Goal: Information Seeking & Learning: Check status

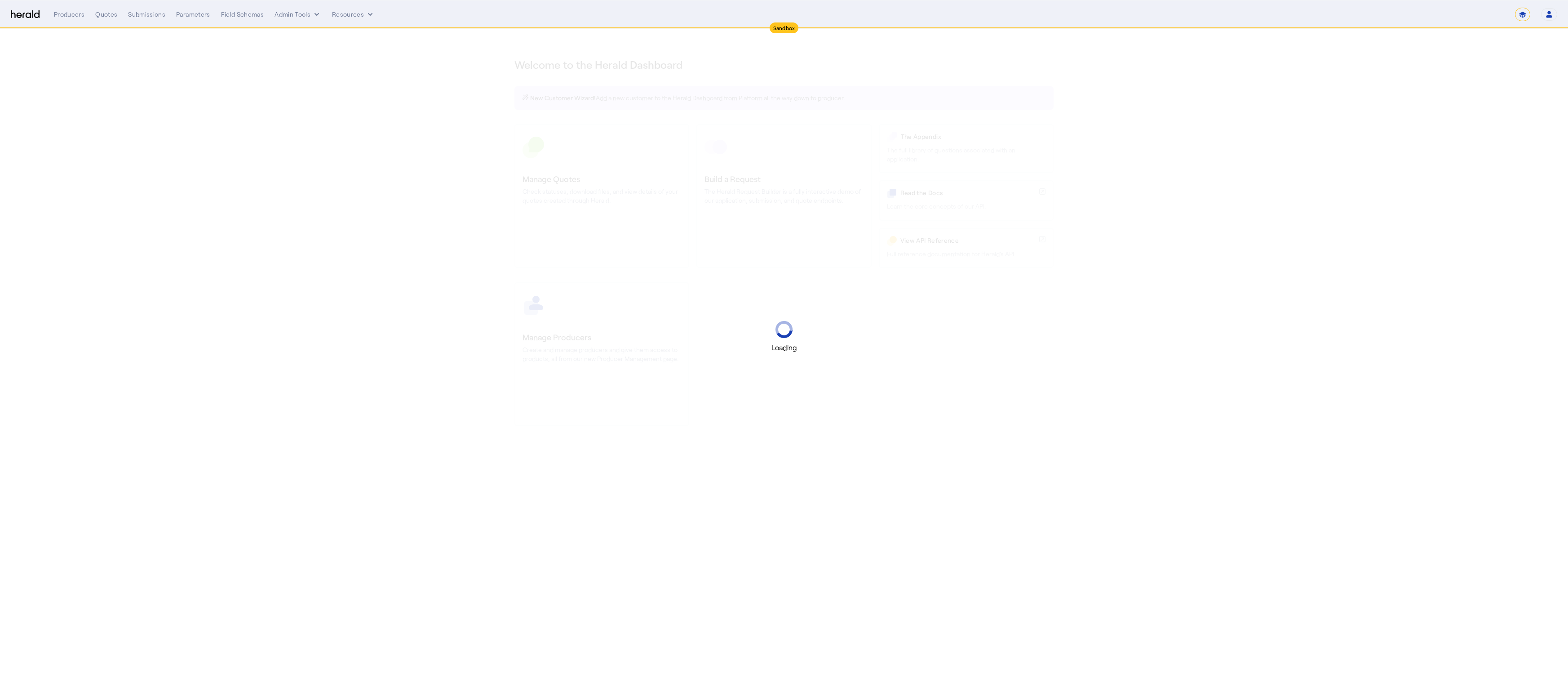
select select "*******"
select select "pfm_2v8p_herald_api"
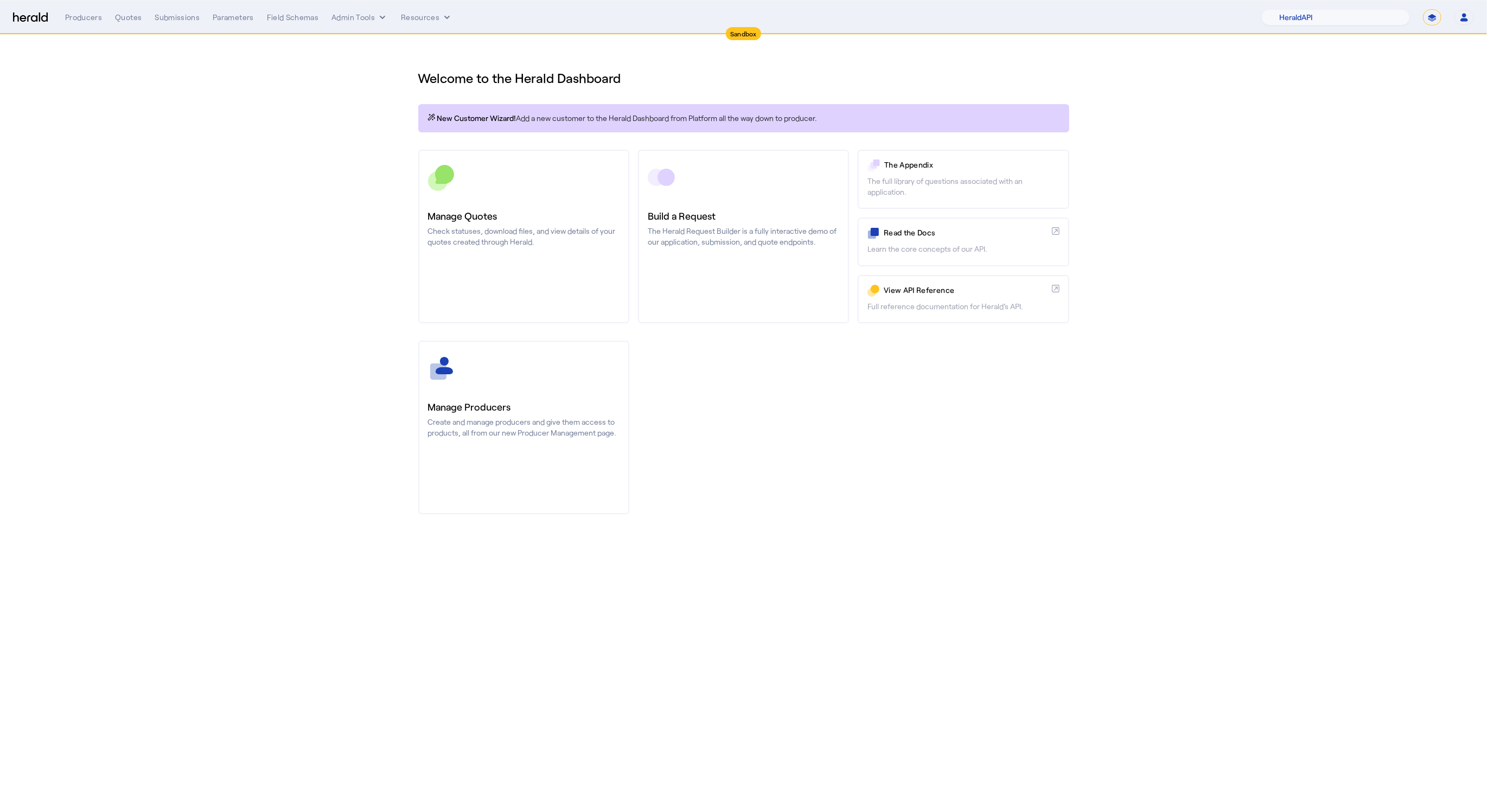
click at [1421, 20] on div "1Fort Acrisure Acturis Affinity Advisors Affinity Risk Agentero AmWins Anzen Ao…" at bounding box center [1367, 17] width 213 height 16
click at [1446, 21] on div "1Fort Acrisure Acturis Affinity Advisors Affinity Risk Agentero AmWins Anzen Ao…" at bounding box center [1367, 17] width 213 height 16
click at [1425, 23] on select "**********" at bounding box center [1432, 17] width 18 height 16
select select "**********"
click at [1423, 9] on select "**********" at bounding box center [1432, 17] width 18 height 16
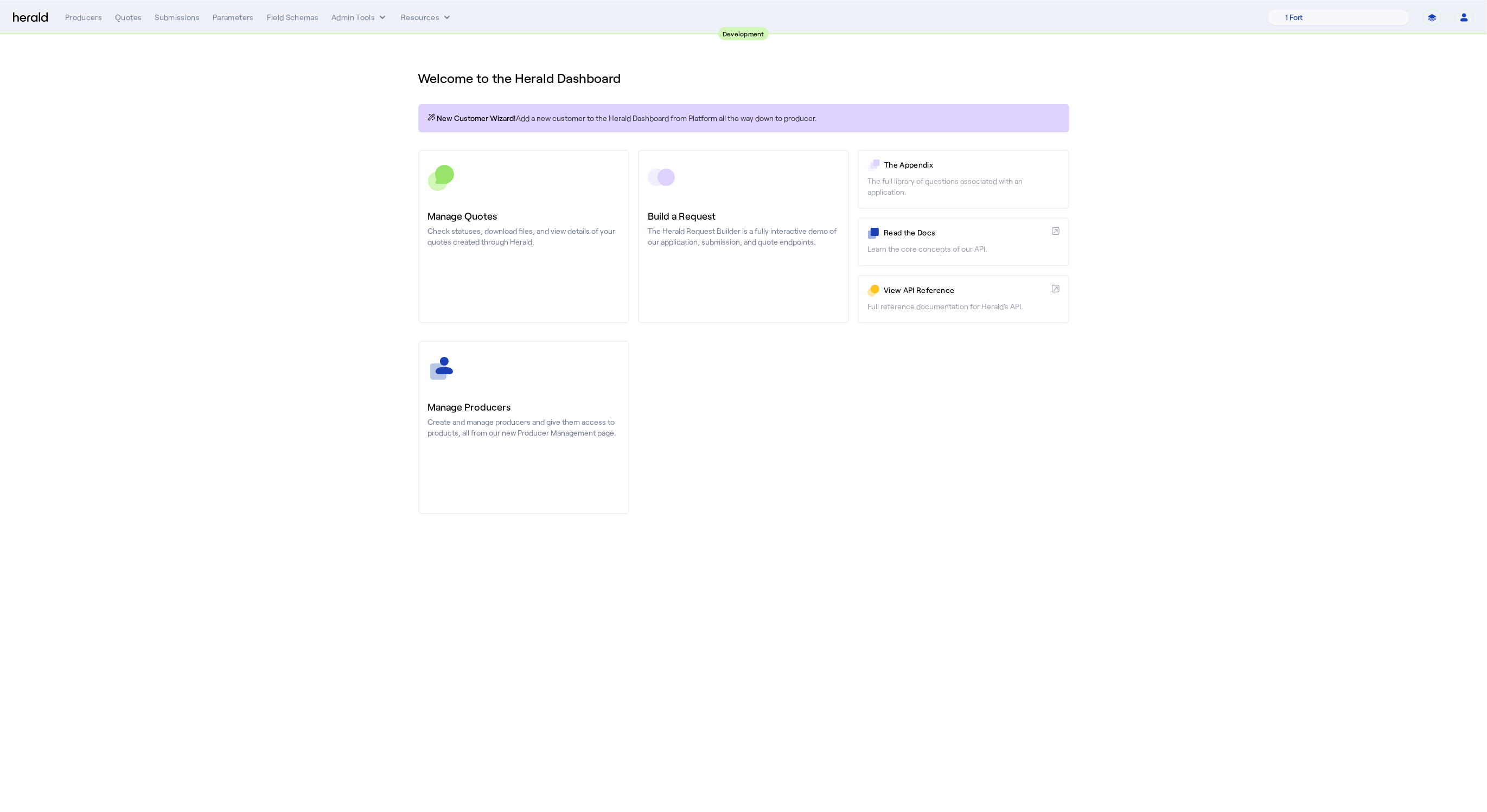
click at [204, 266] on section "Welcome to the Herald Dashboard New Customer Wizard! Add a new customer to the …" at bounding box center [744, 285] width 1487 height 501
click at [132, 28] on nav "**********" at bounding box center [744, 17] width 1487 height 34
click at [127, 19] on div "Quotes" at bounding box center [128, 17] width 26 height 11
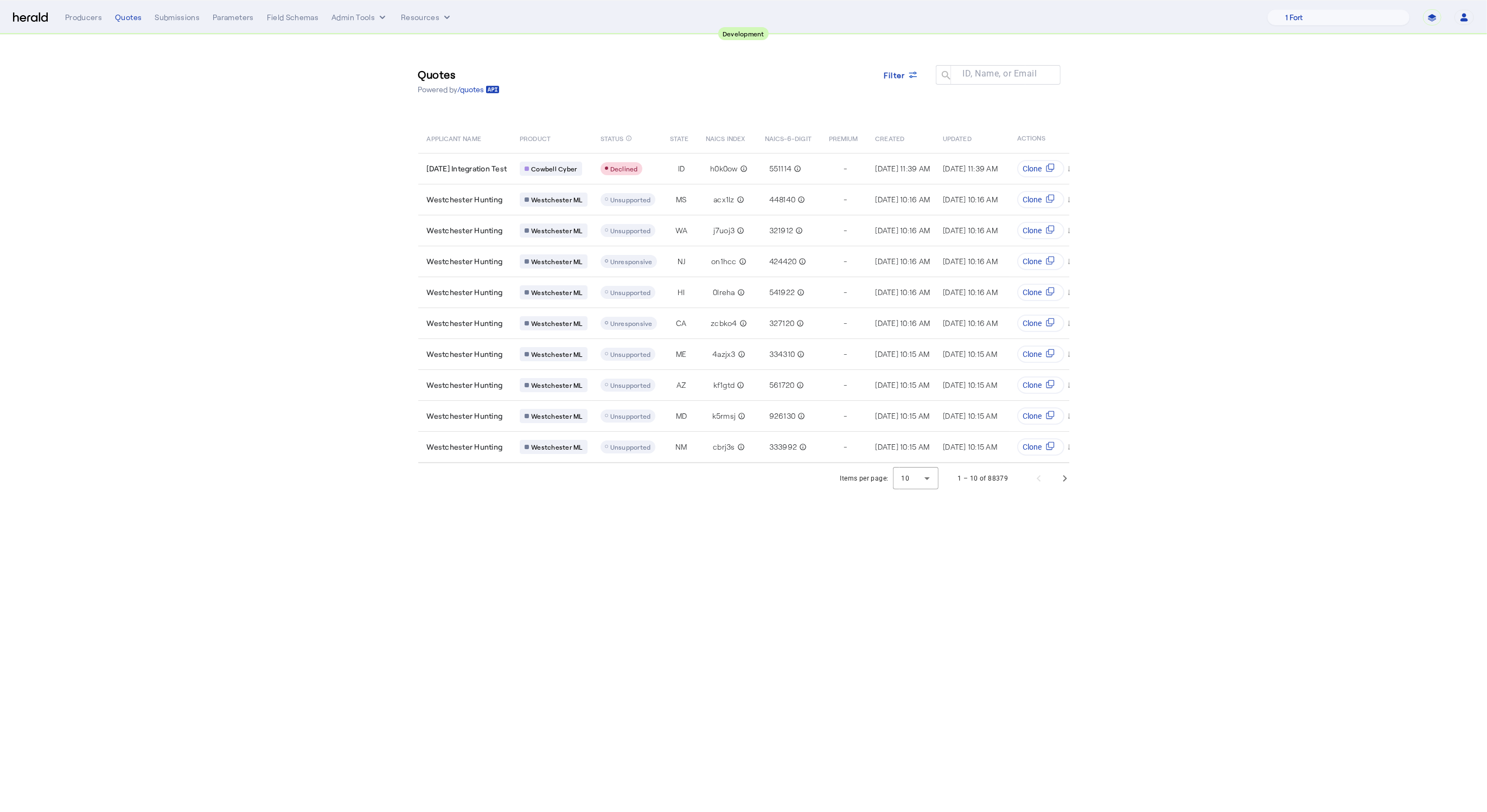
click at [326, 205] on section "Quotes Powered by /quotes Filter ID, Name, or Email search APPLICANT NAME PRODU…" at bounding box center [744, 263] width 1487 height 458
click at [693, 256] on div "NJ" at bounding box center [682, 261] width 23 height 11
click at [507, 318] on div "Westchester Hunting" at bounding box center [467, 322] width 80 height 11
click at [1068, 486] on span "Next page" at bounding box center [1065, 478] width 26 height 26
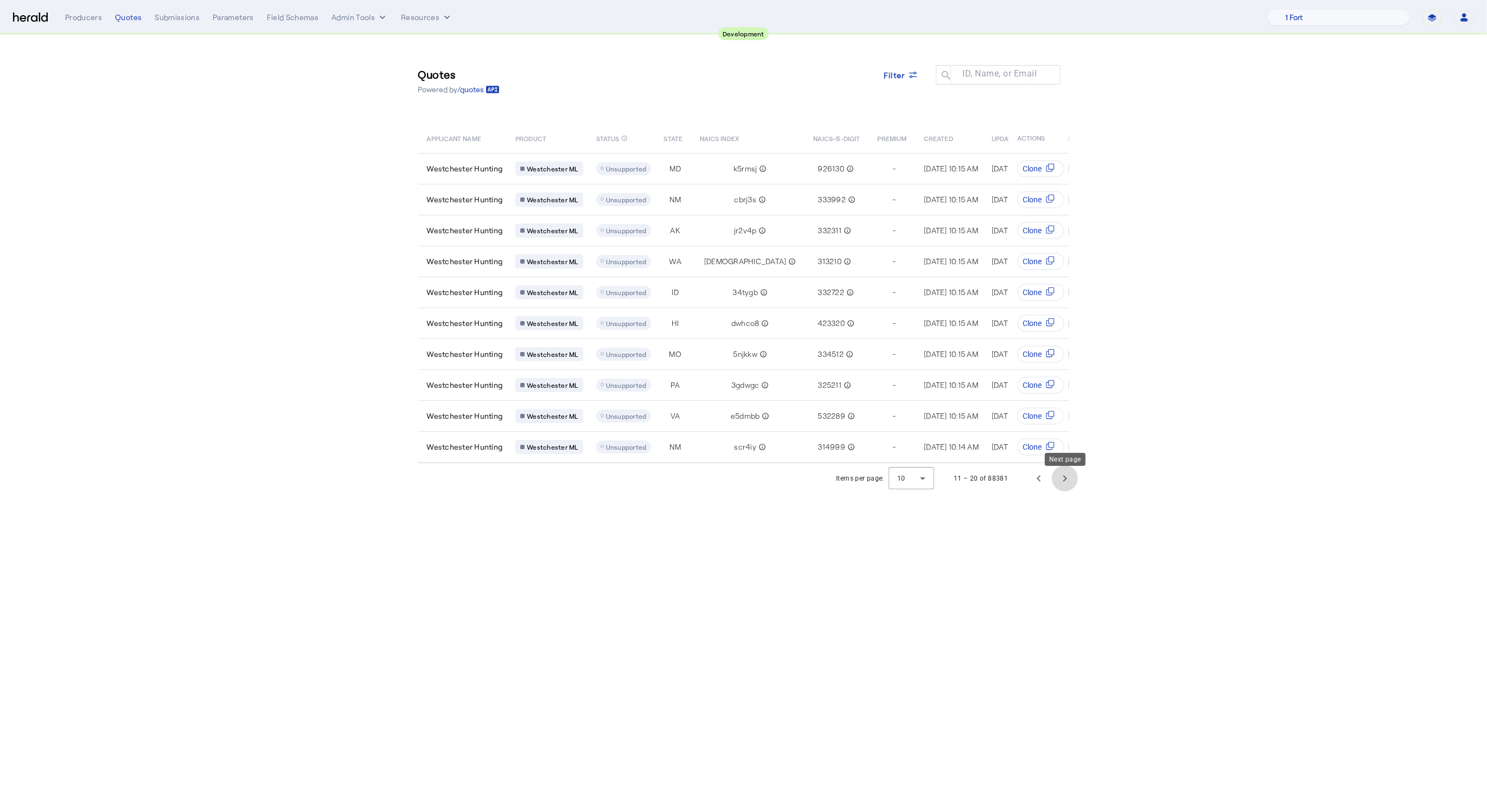
click at [1059, 482] on span "Next page" at bounding box center [1065, 478] width 26 height 26
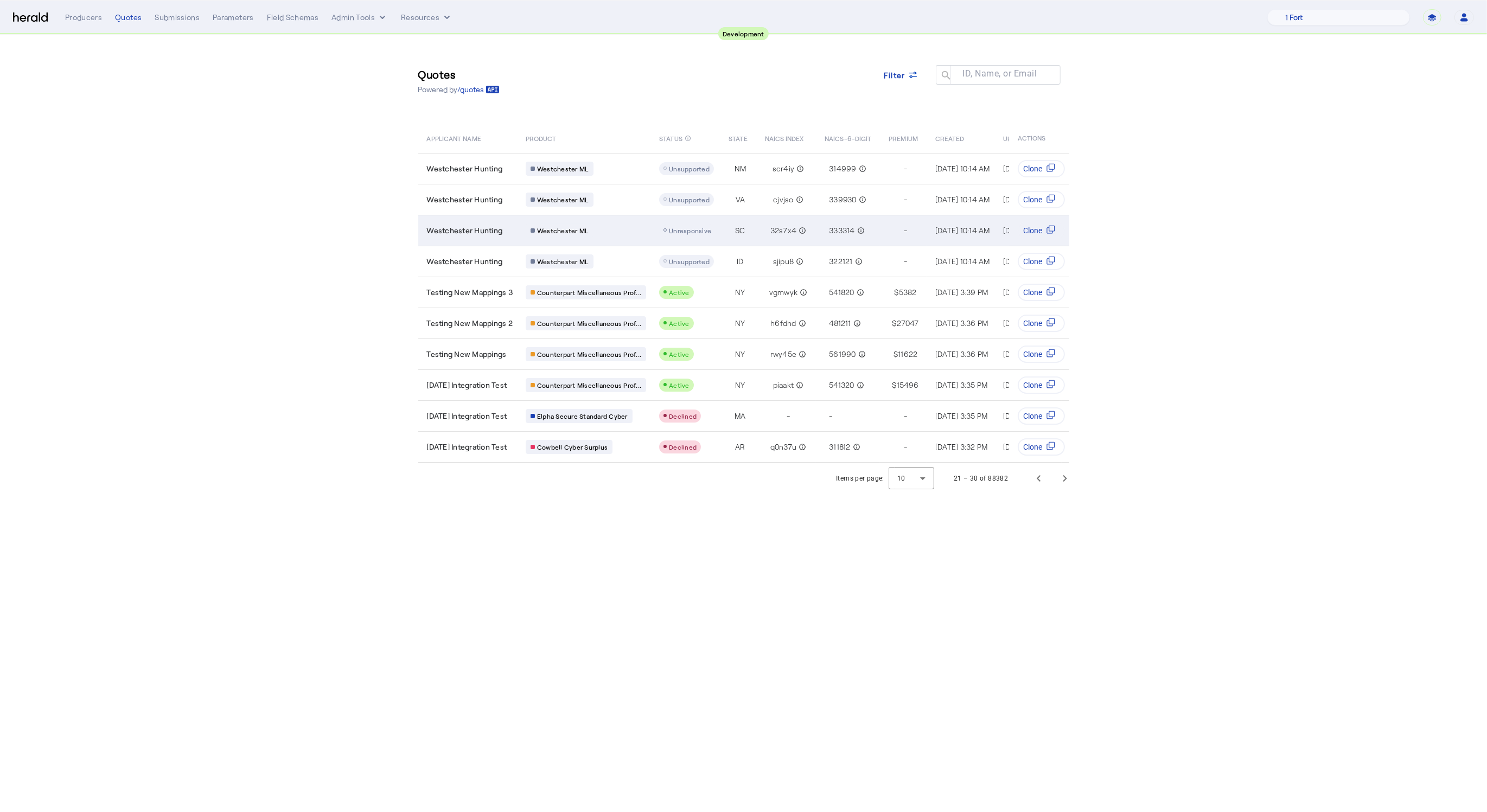
click at [634, 223] on div "Westchester ML" at bounding box center [586, 230] width 121 height 14
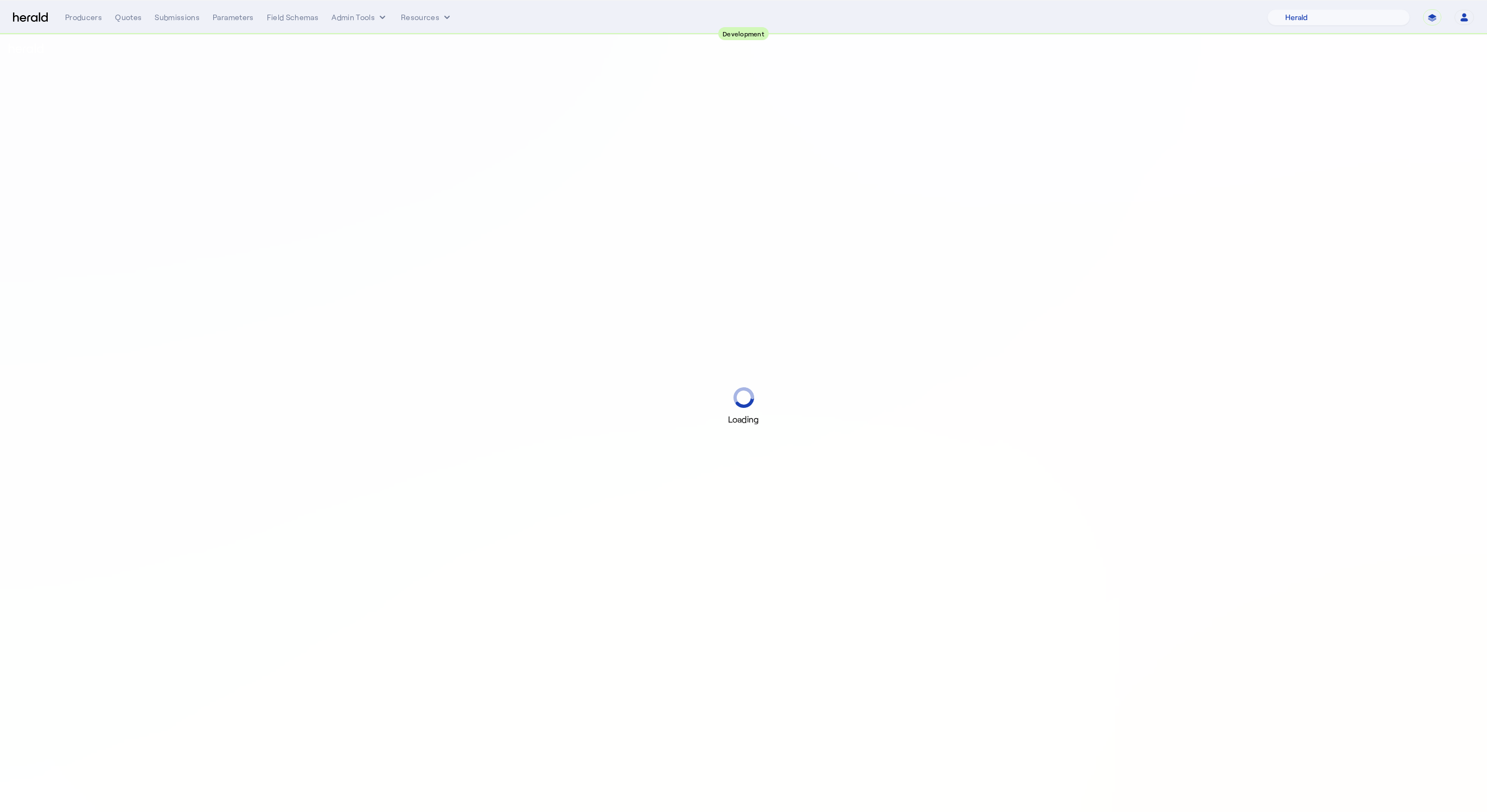
select select "pfm_2v8p_herald_api"
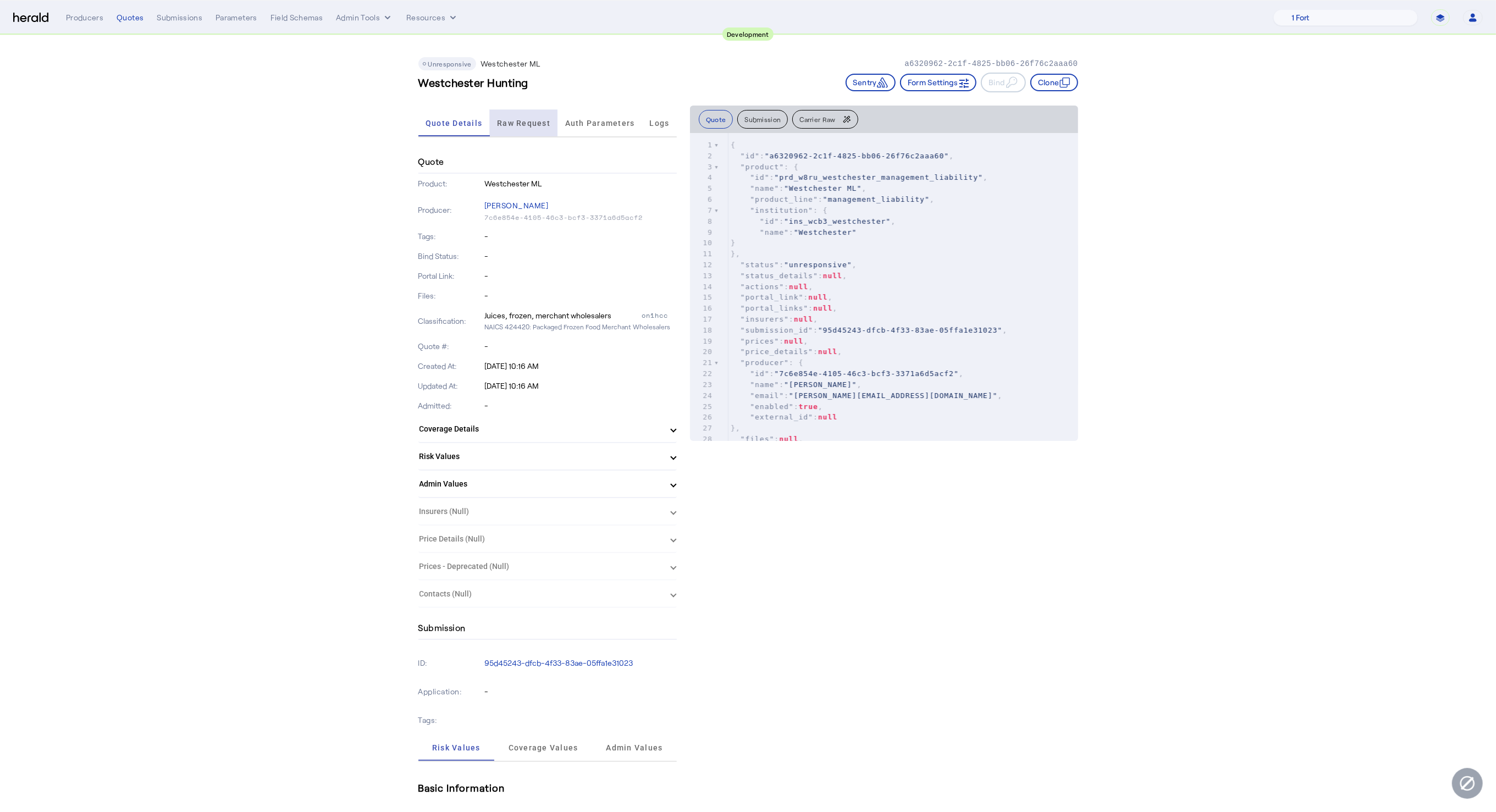
click at [523, 125] on span "Raw Request" at bounding box center [524, 122] width 53 height 7
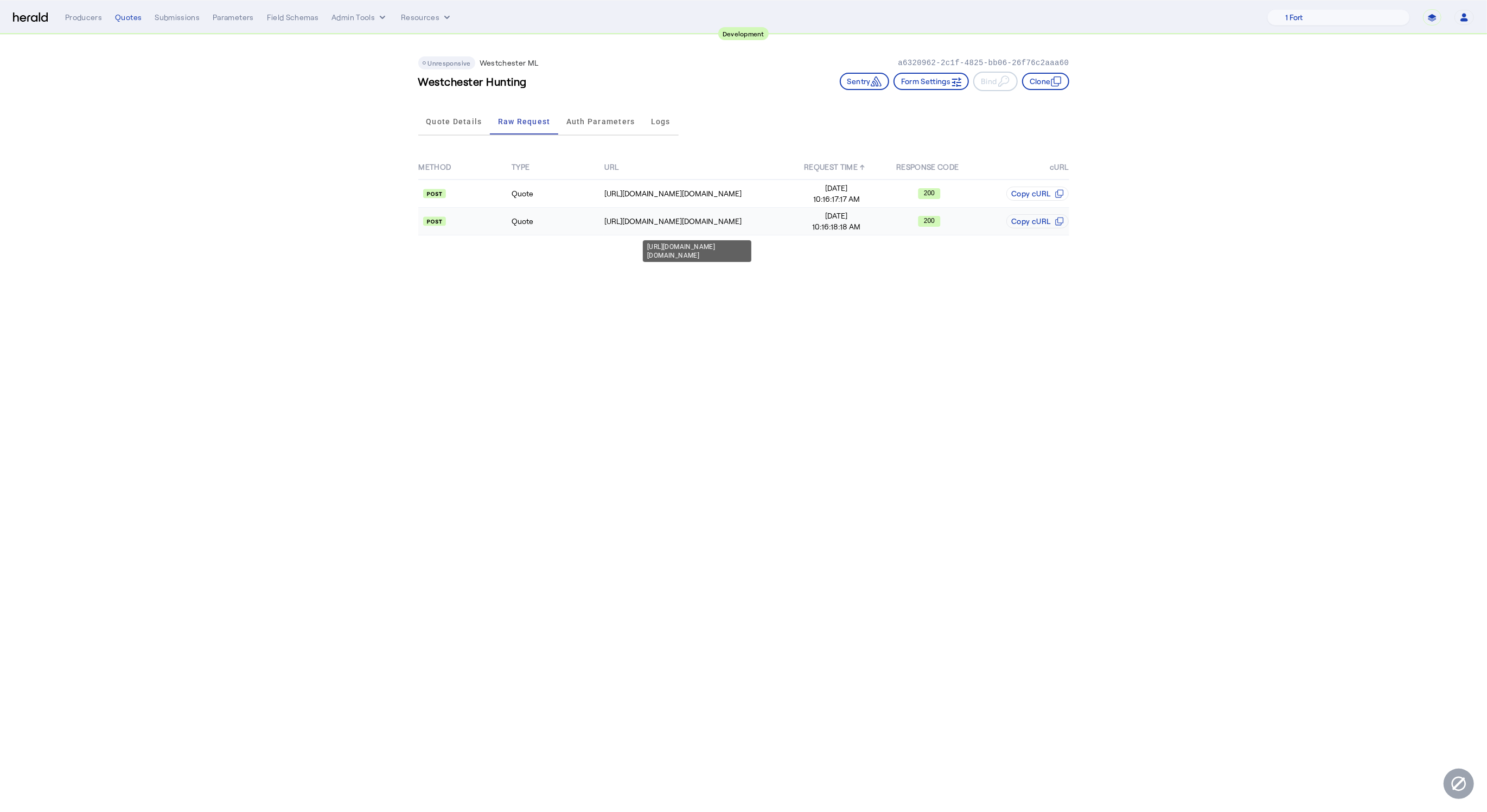
click at [728, 225] on div "[URL][DOMAIN_NAME][DOMAIN_NAME]" at bounding box center [697, 221] width 185 height 11
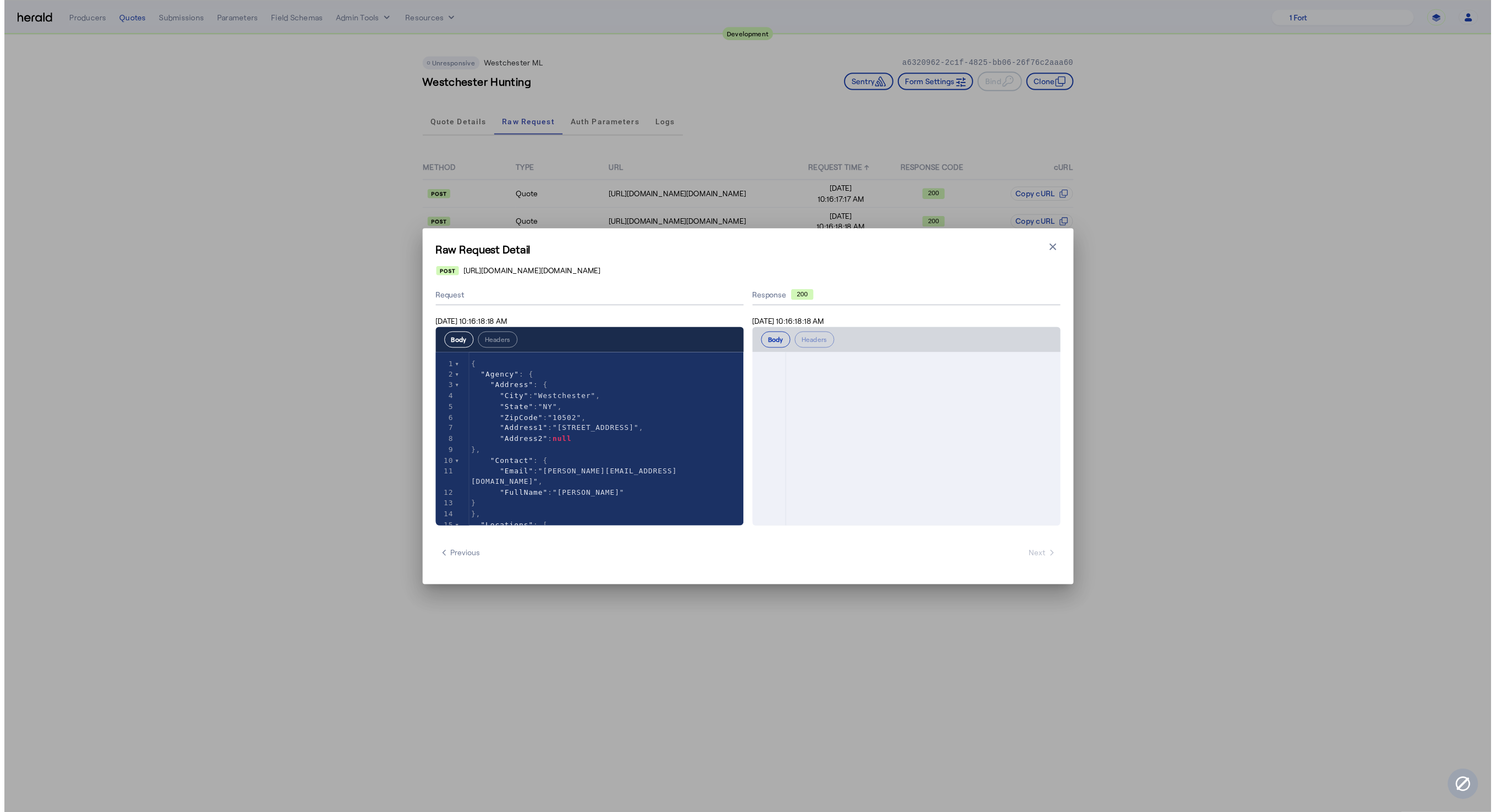
scroll to position [1644, 0]
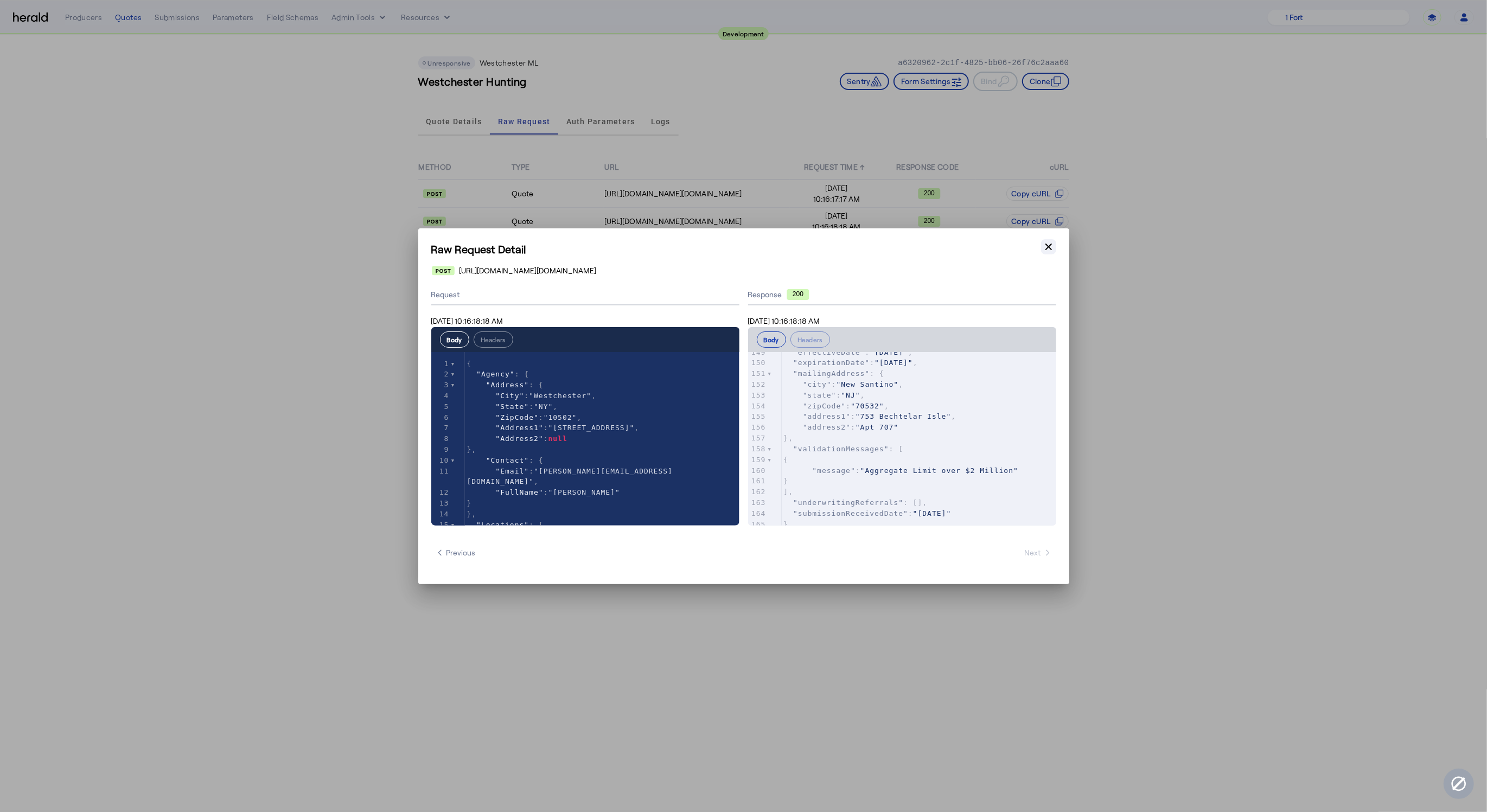
click at [1045, 245] on icon "button" at bounding box center [1048, 246] width 11 height 11
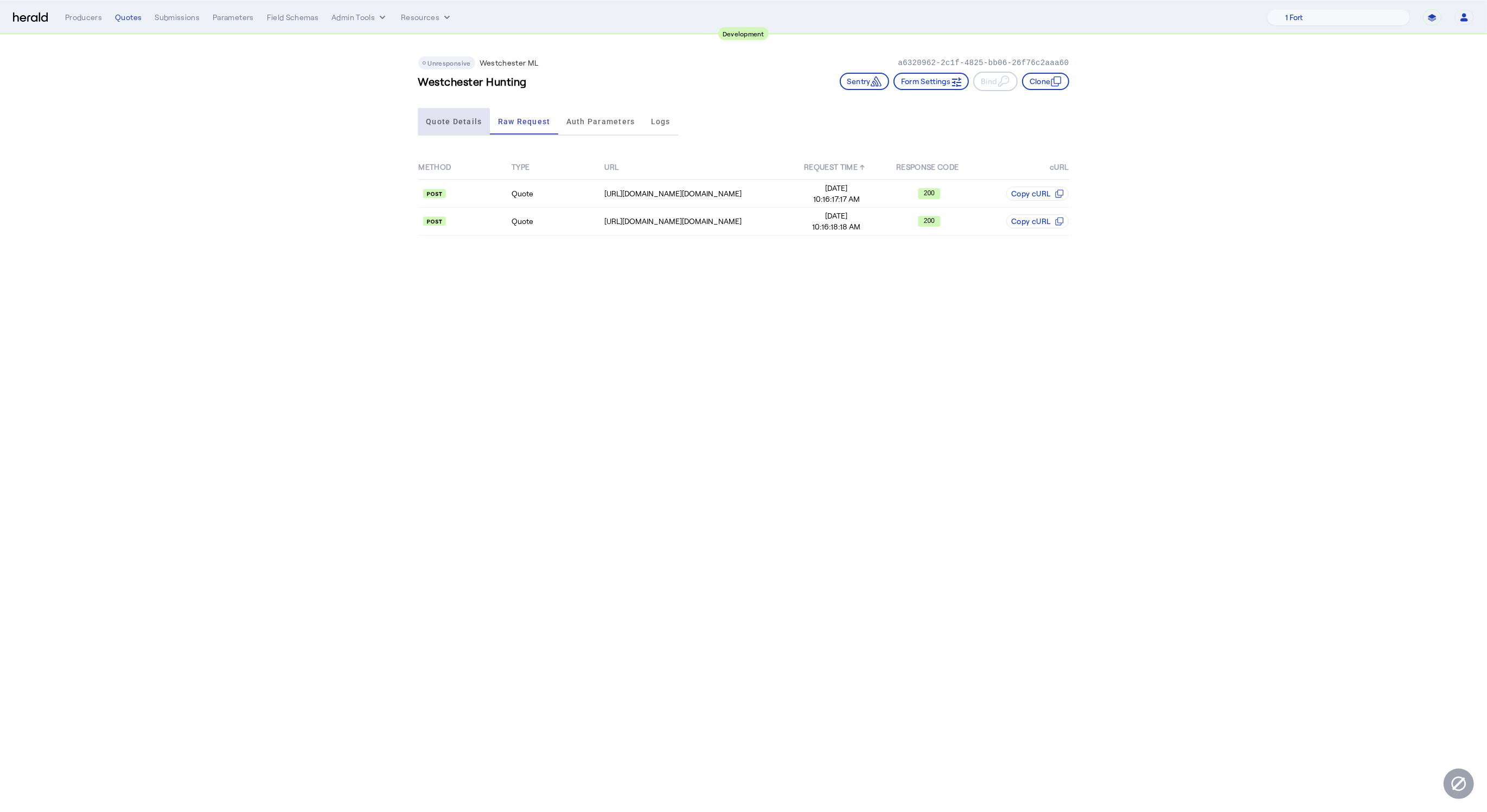
click at [447, 132] on span "Quote Details" at bounding box center [454, 121] width 56 height 26
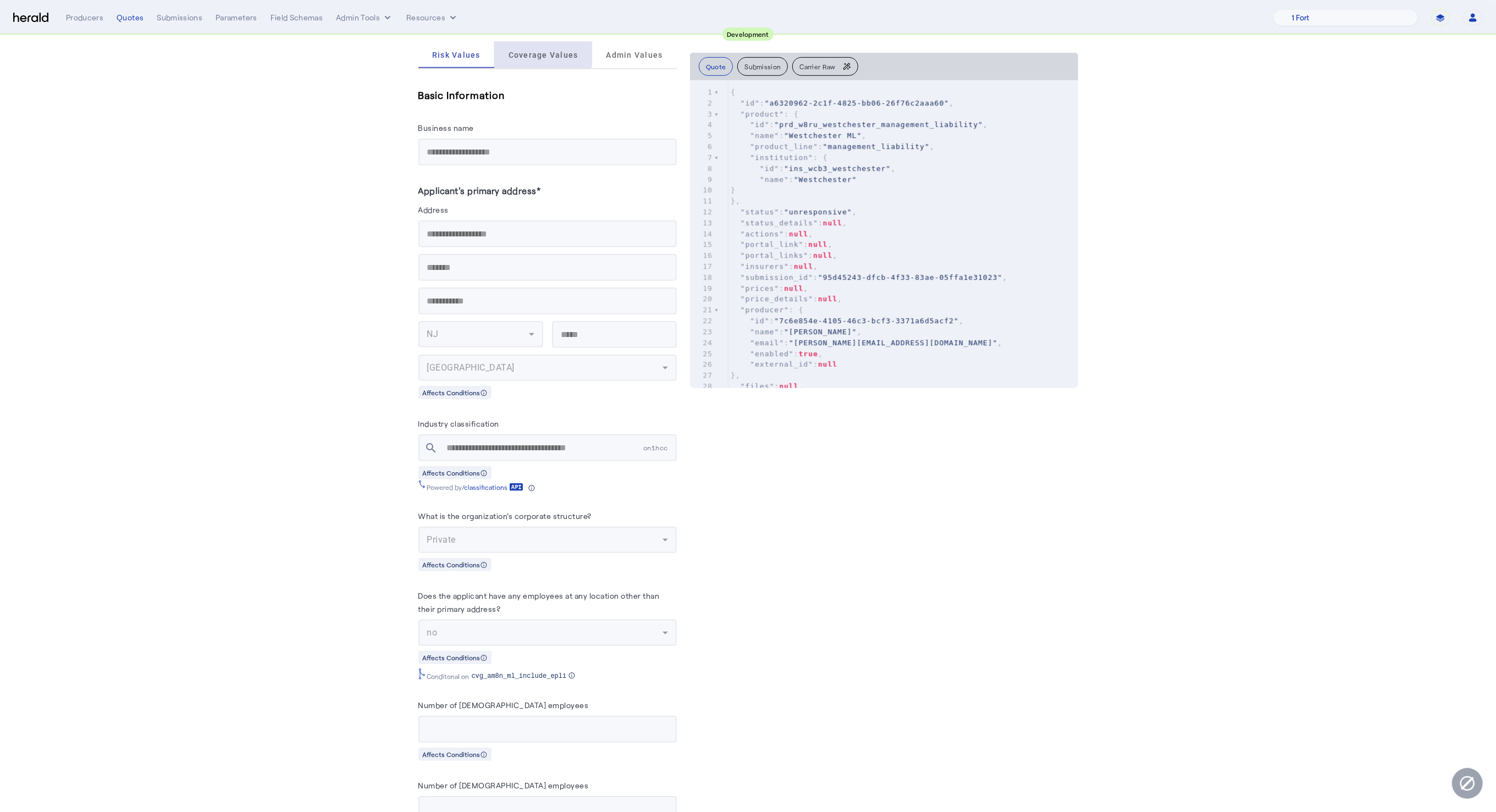
click at [544, 51] on span "Coverage Values" at bounding box center [544, 54] width 70 height 7
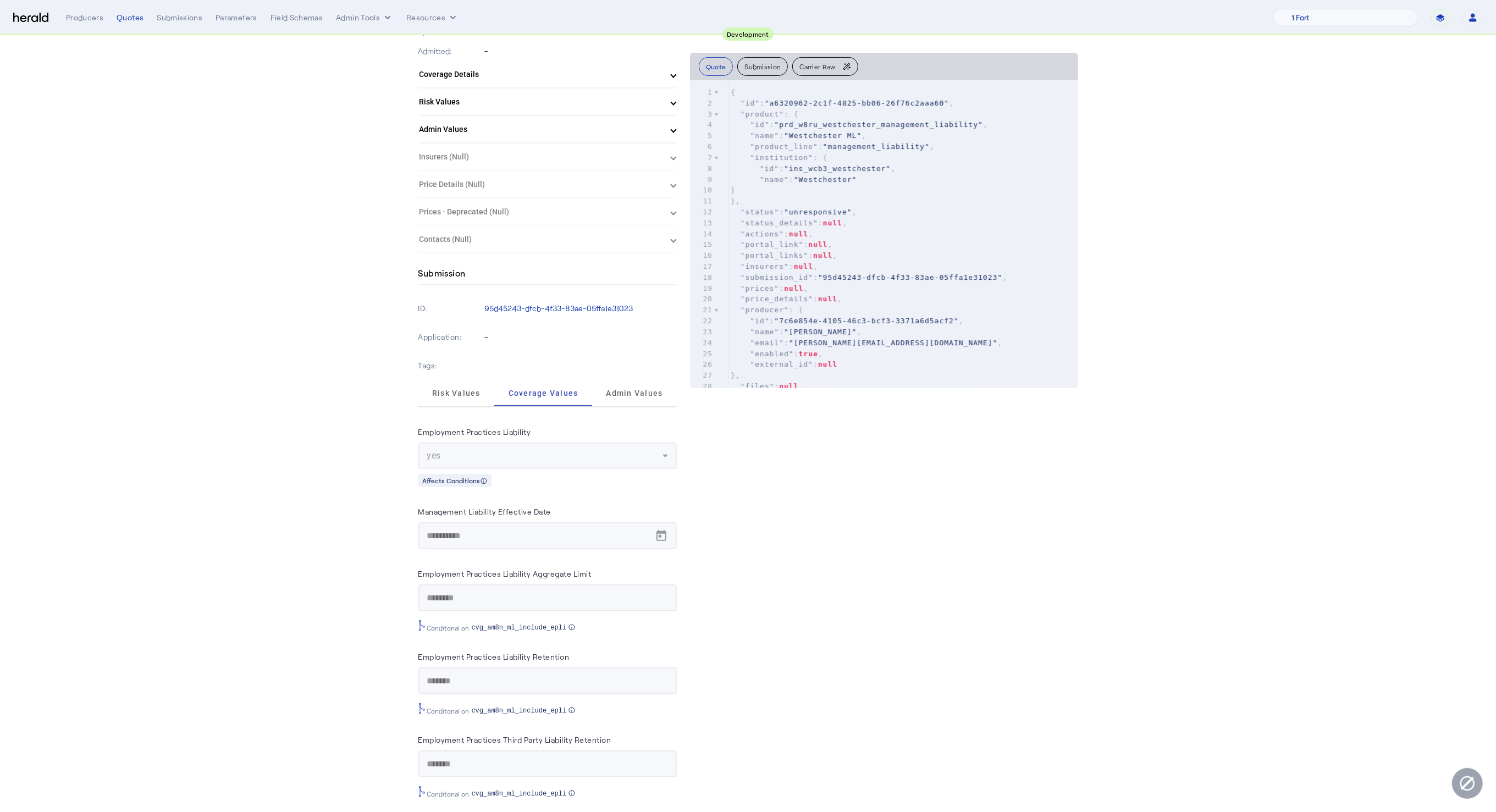
click at [904, 637] on div "Quote Submission Carrier Raw xxxxxxxxxx 1157 1 { 2 "id" : "a6320962-2c1f-4825-b…" at bounding box center [884, 283] width 388 height 1065
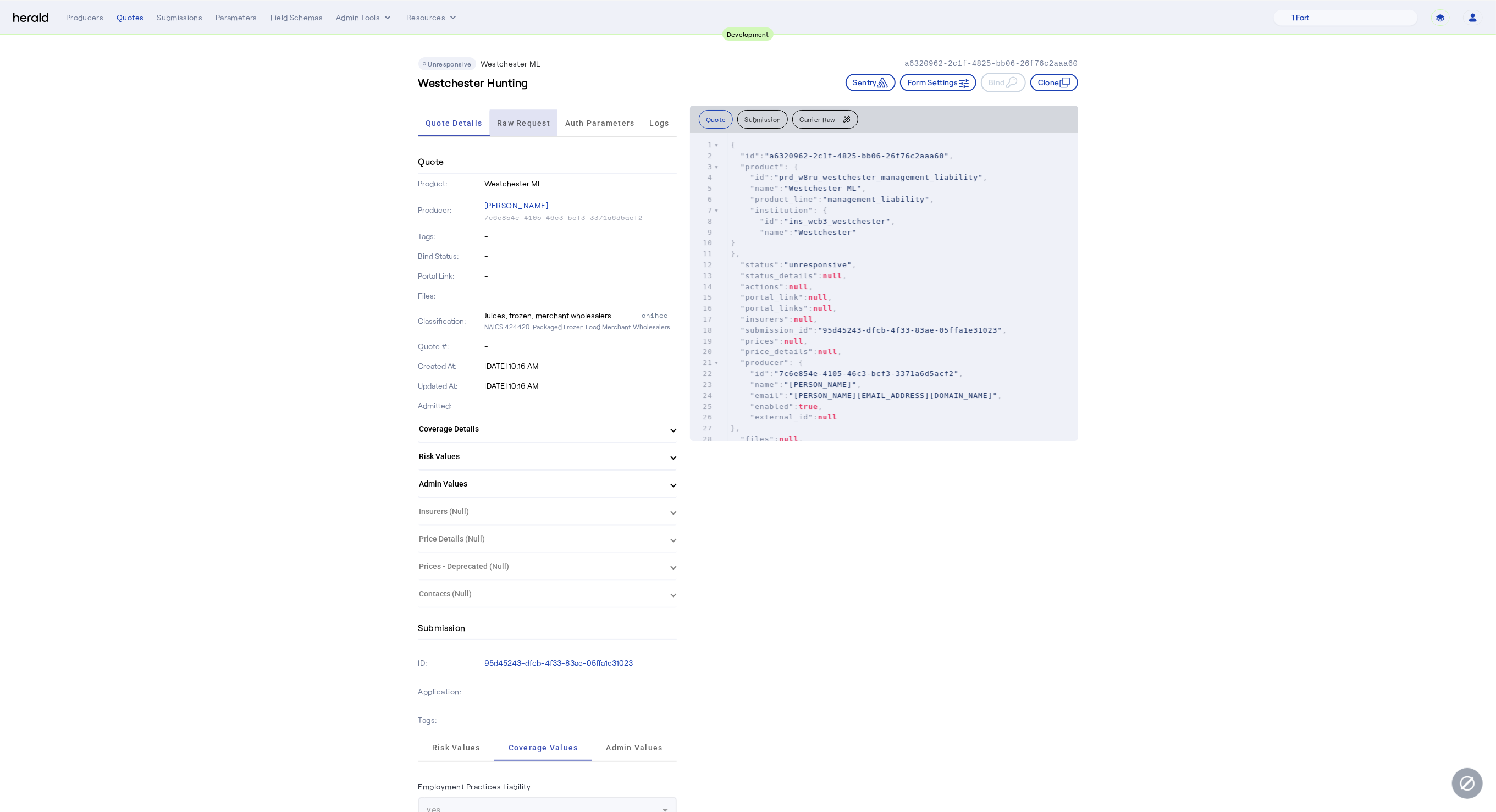
click at [541, 123] on span "Raw Request" at bounding box center [524, 122] width 53 height 7
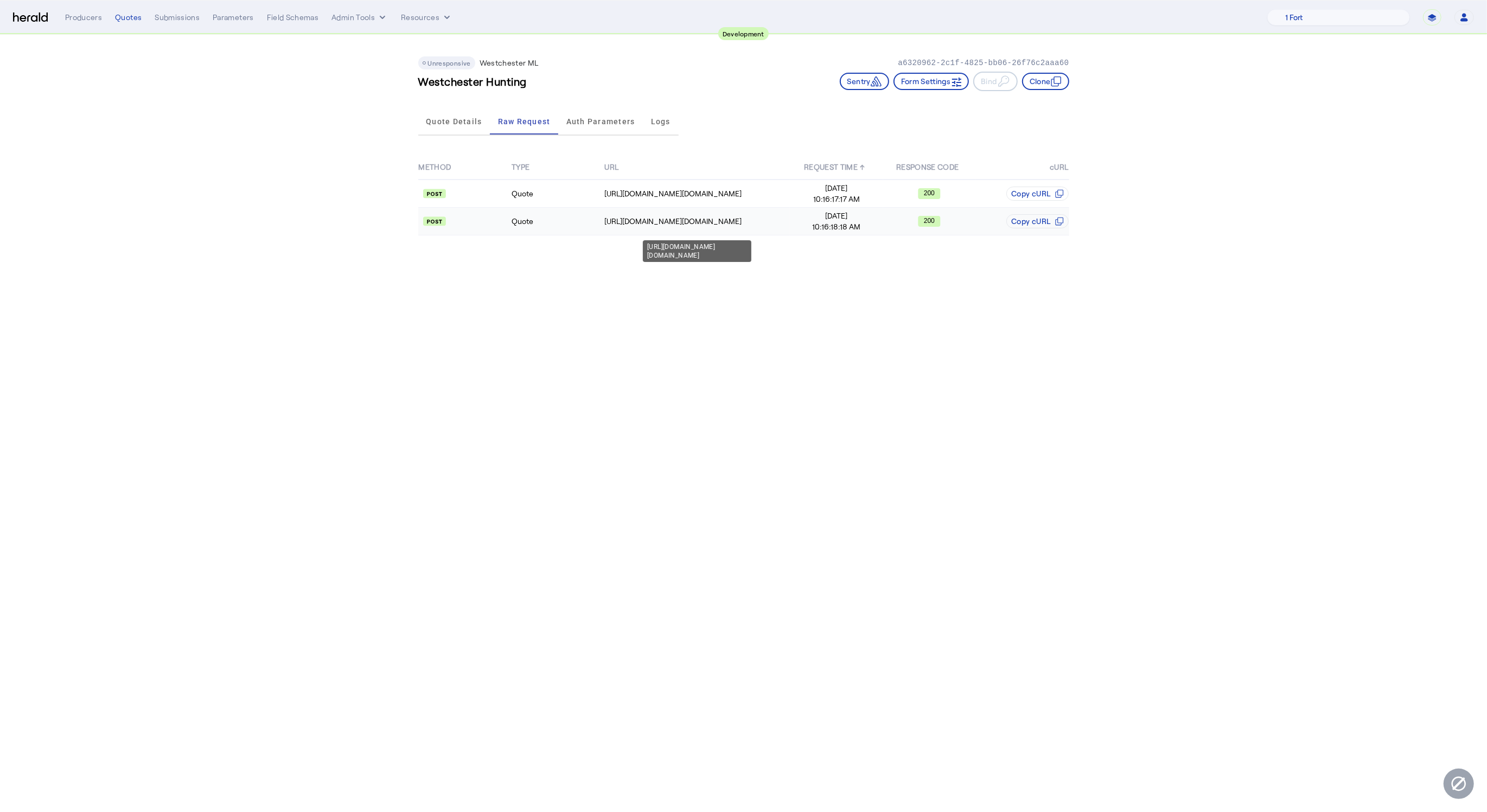
click at [759, 218] on div "https://uat.studiogateway.chubb.com/westchester.sales.digital/quote" at bounding box center [697, 221] width 185 height 11
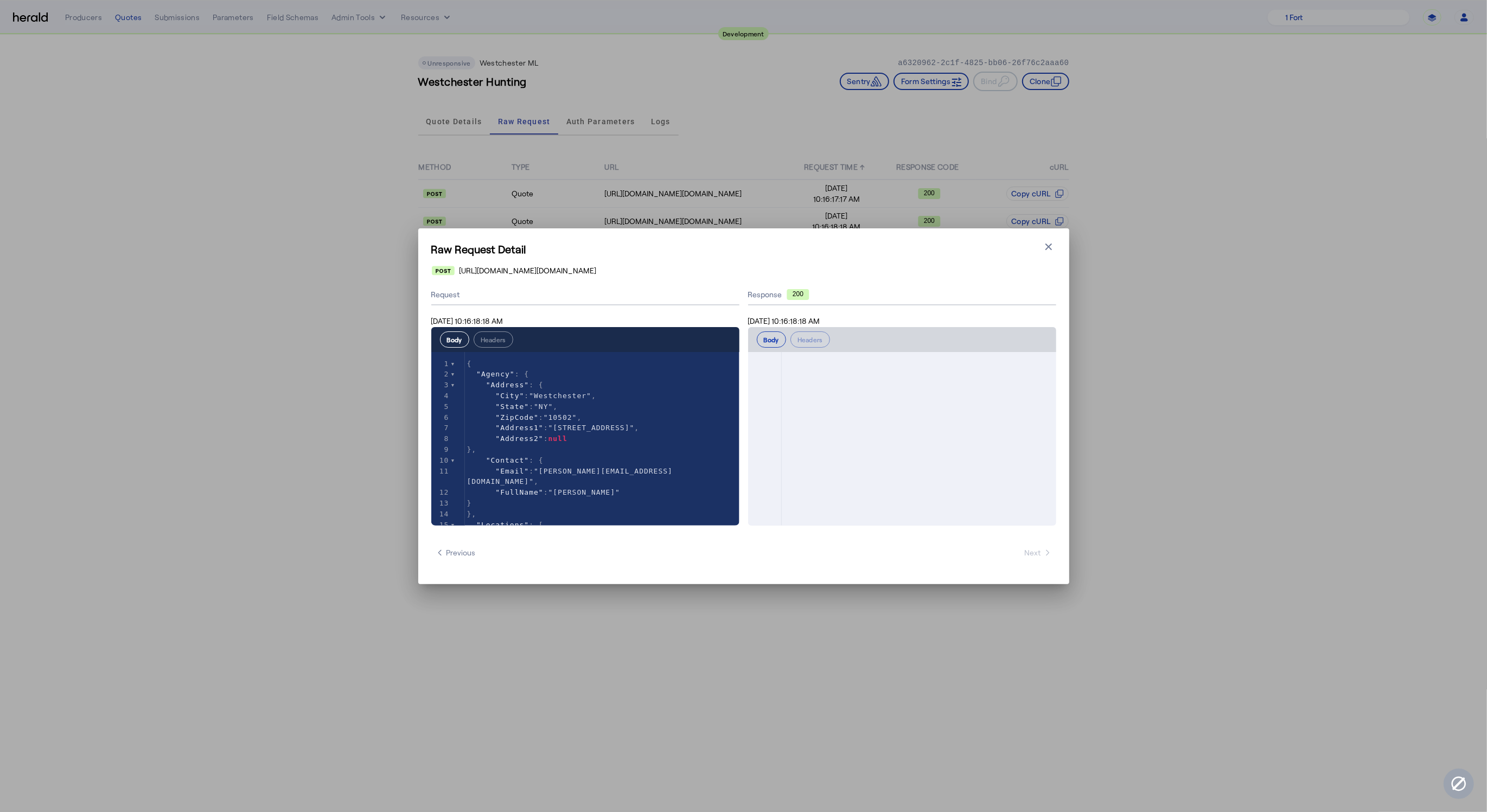
scroll to position [1622, 0]
click at [994, 508] on pre ""submissionReceivedDate" : "2025-08-25"" at bounding box center [919, 513] width 275 height 11
click at [851, 519] on pre "}" at bounding box center [919, 524] width 275 height 11
click at [1048, 244] on icon "button" at bounding box center [1048, 246] width 11 height 11
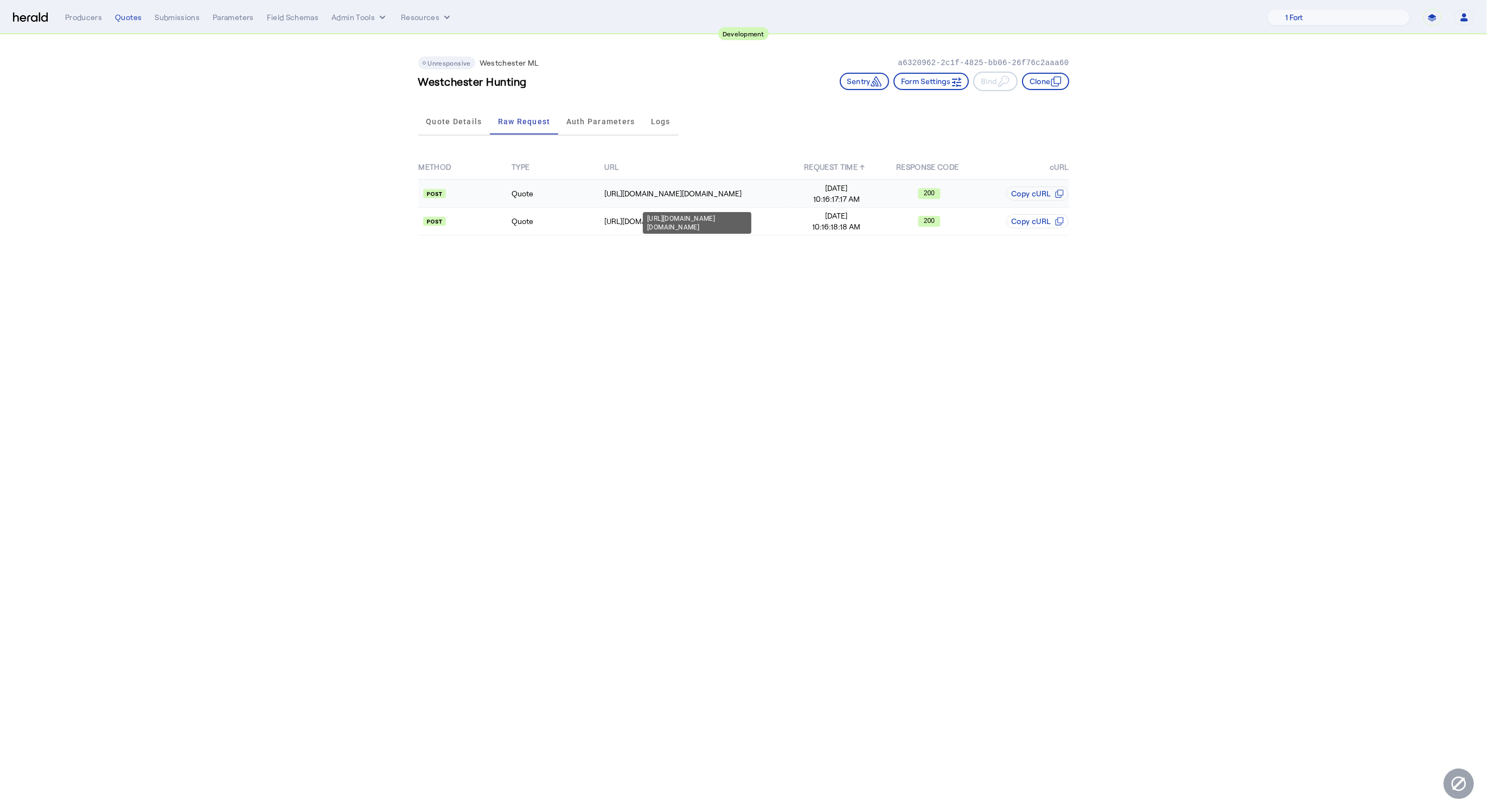
click at [676, 182] on td "https://uat.studiogateway.chubb.com/enterprise.operations.authorization" at bounding box center [697, 194] width 186 height 28
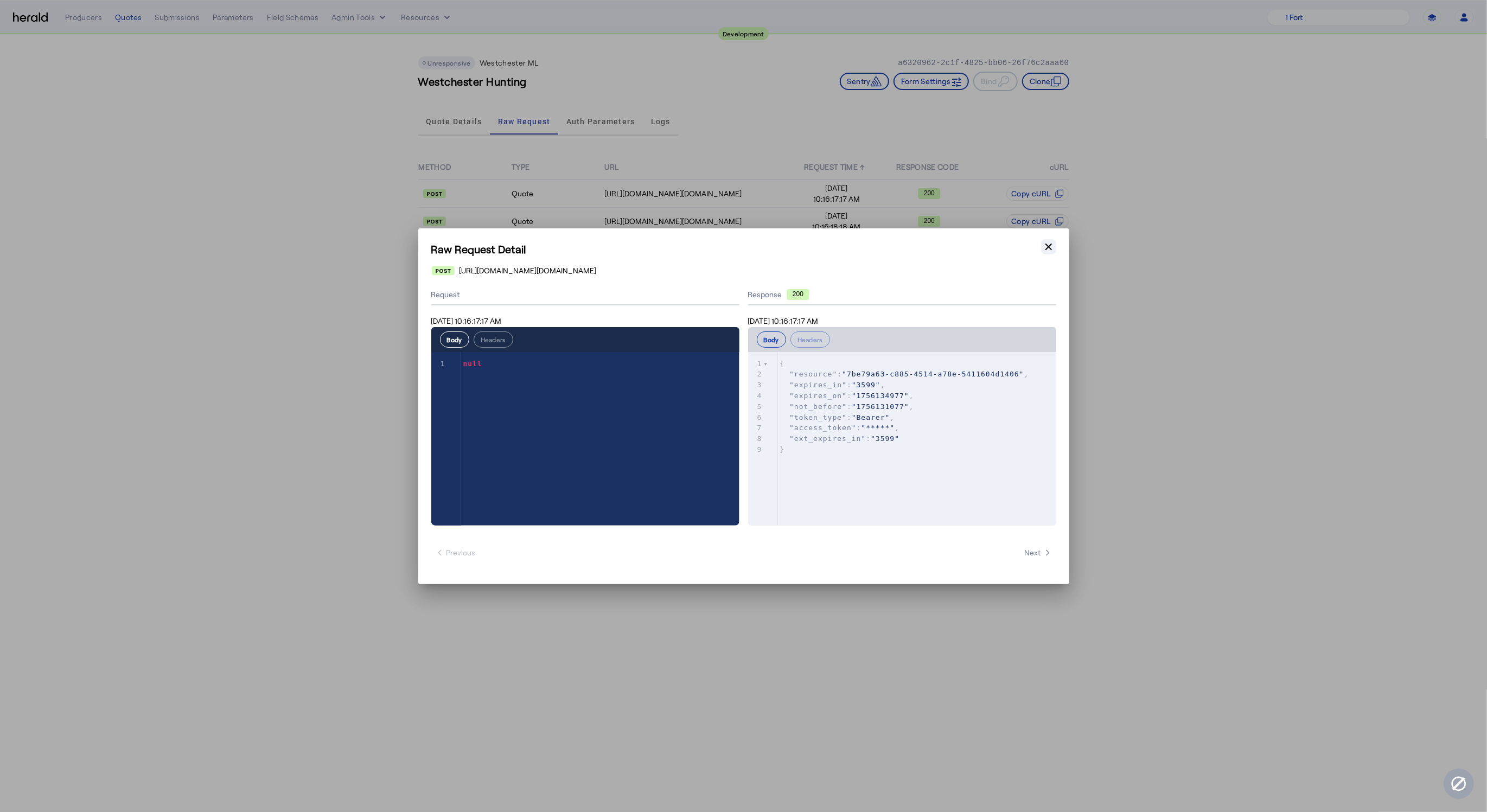
click at [1049, 247] on icon "button" at bounding box center [1049, 246] width 7 height 7
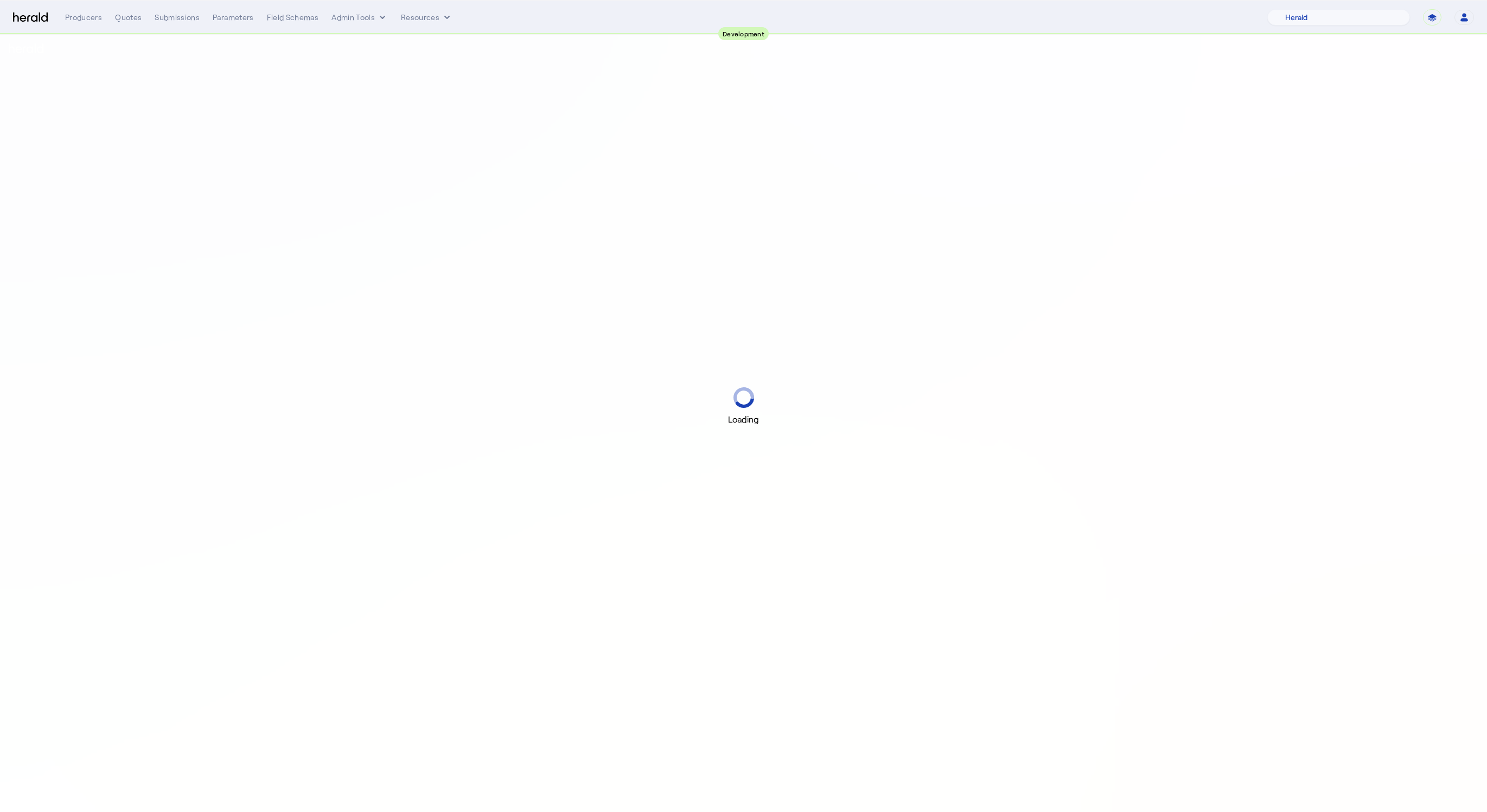
select select "pfm_2v8p_herald_api"
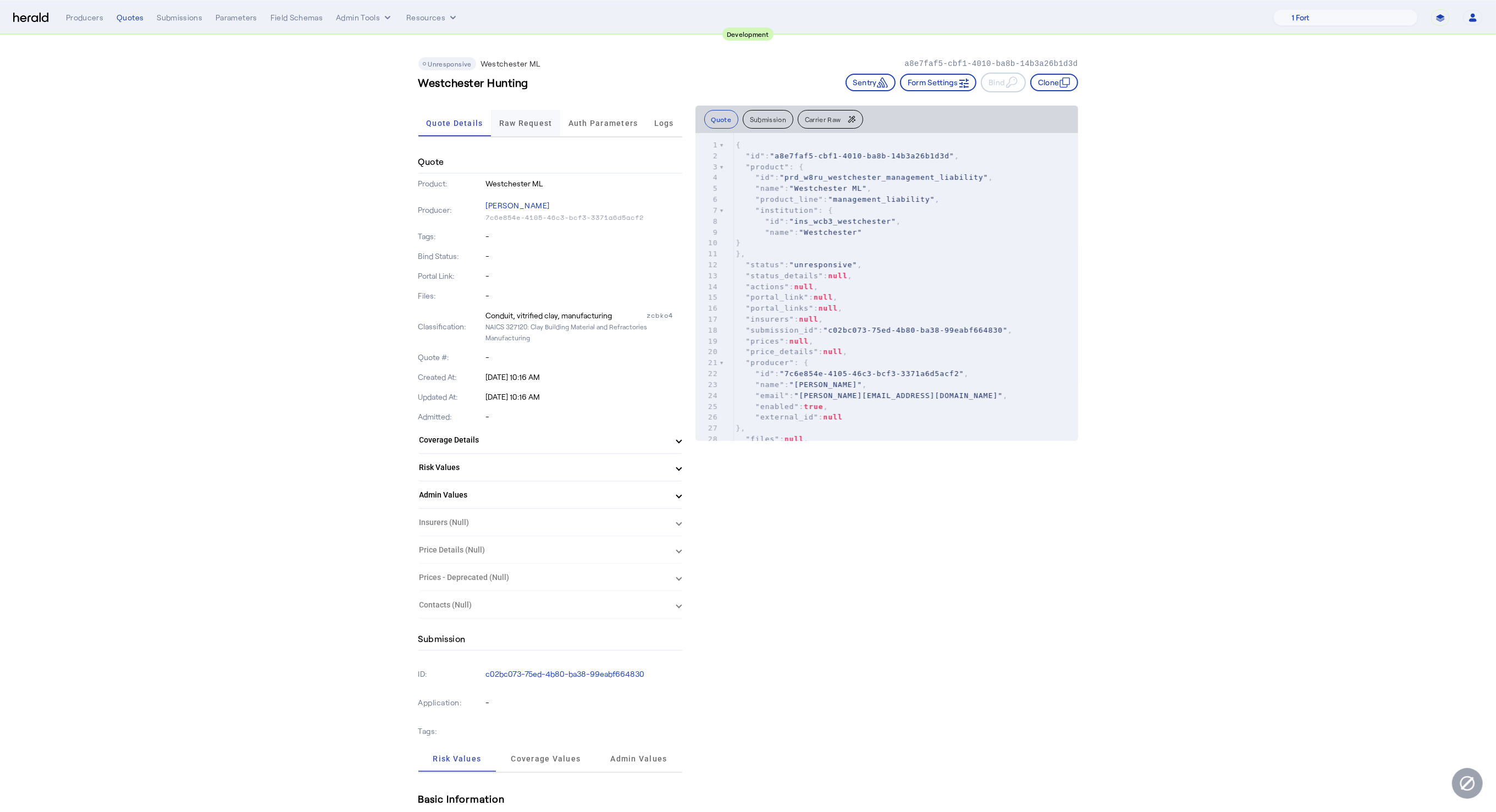
click at [538, 126] on span "Raw Request" at bounding box center [526, 123] width 53 height 27
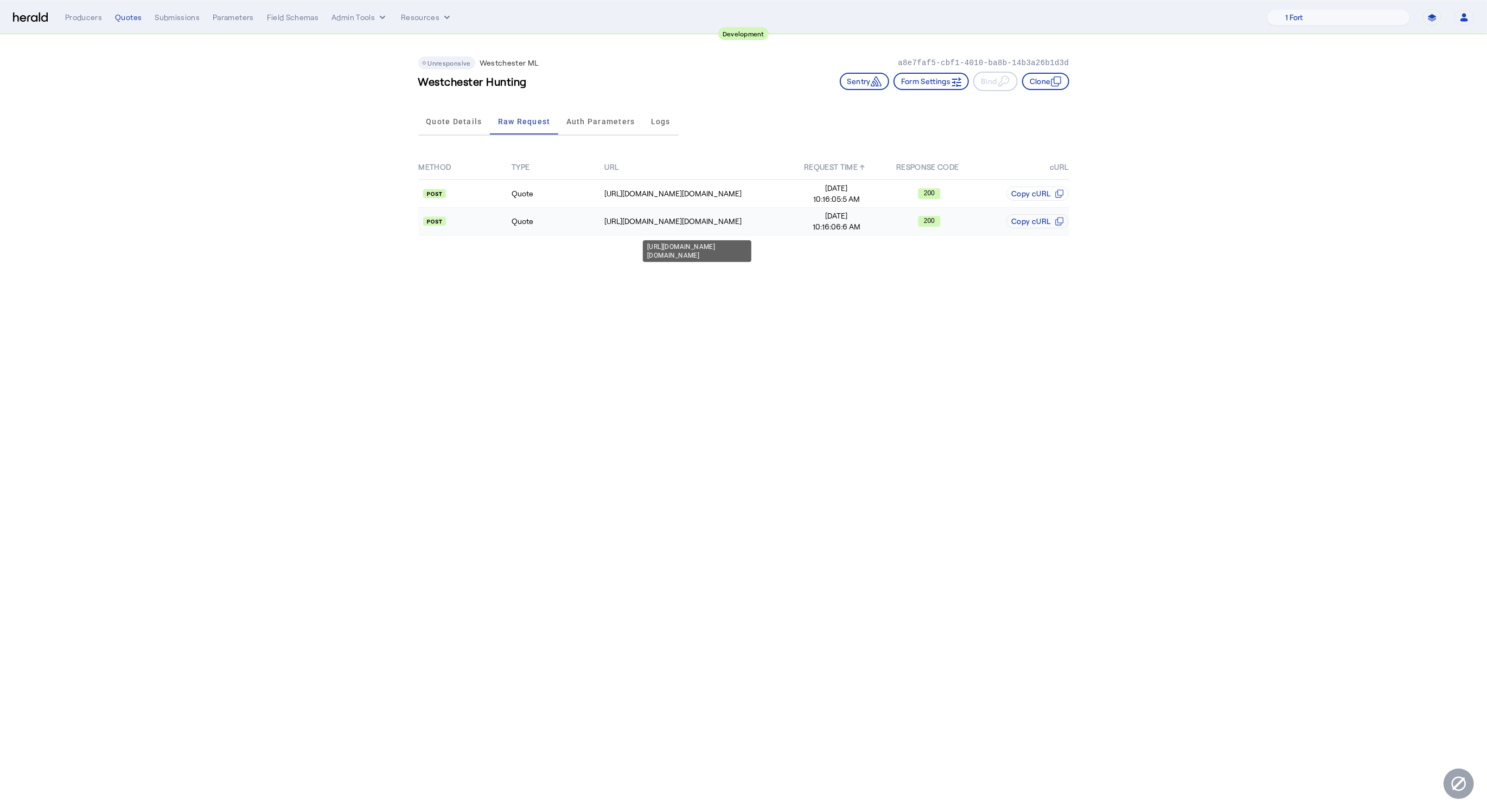
click at [643, 216] on div "[URL][DOMAIN_NAME][DOMAIN_NAME]" at bounding box center [697, 221] width 185 height 11
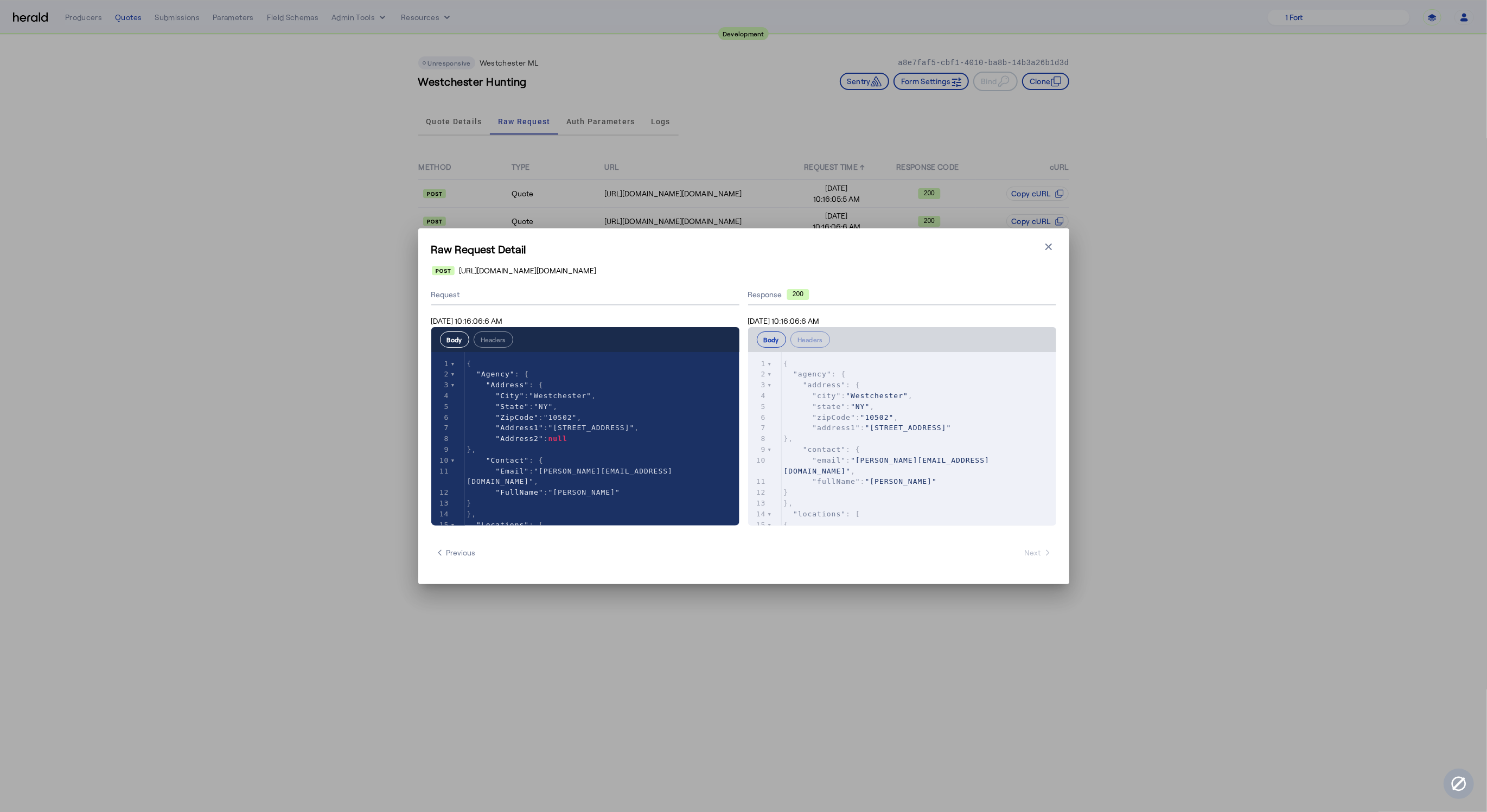
type textarea "*"
click at [1045, 239] on button "Close modal" at bounding box center [1049, 247] width 16 height 16
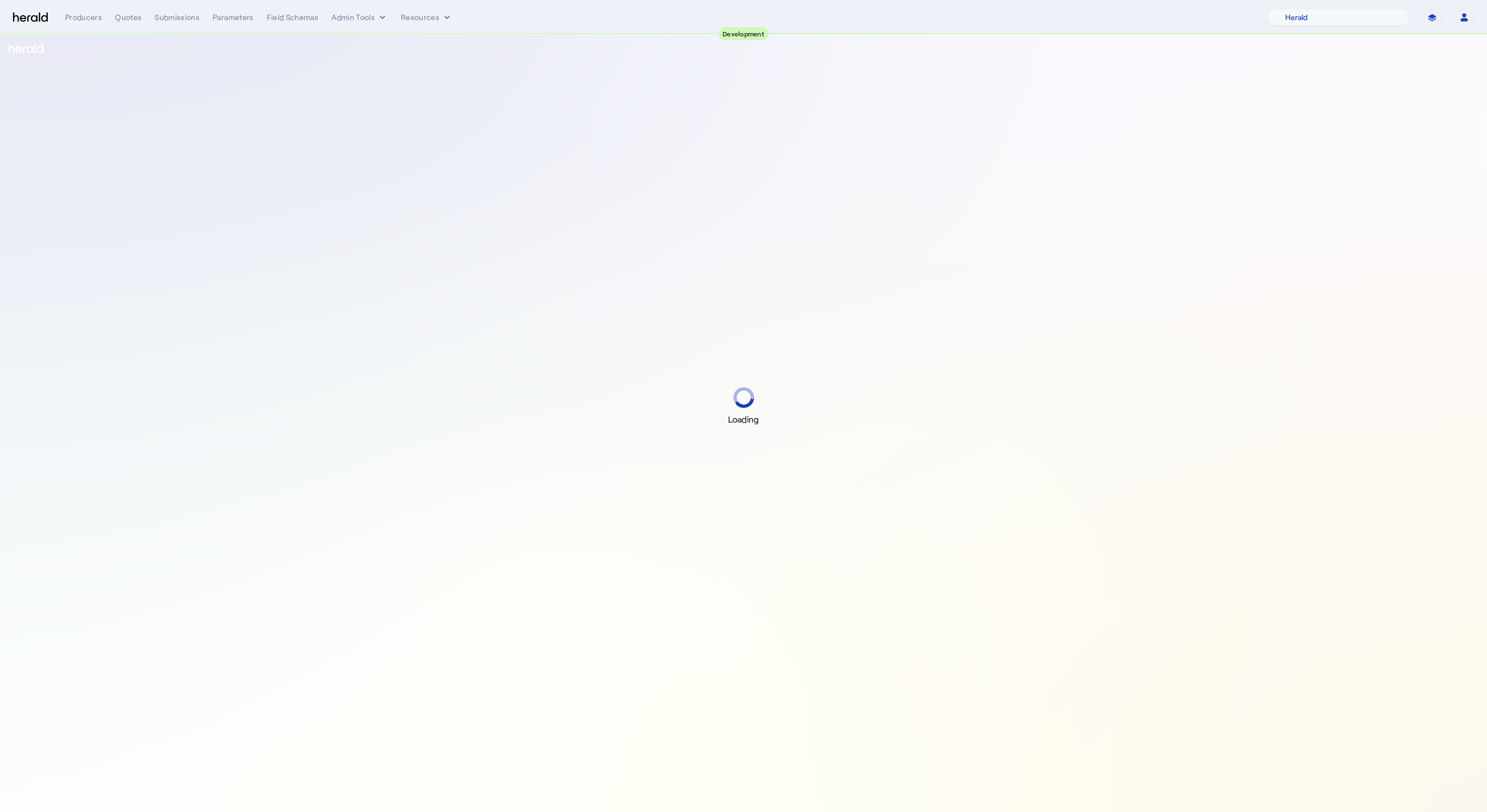
select select "pfm_2v8p_herald_api"
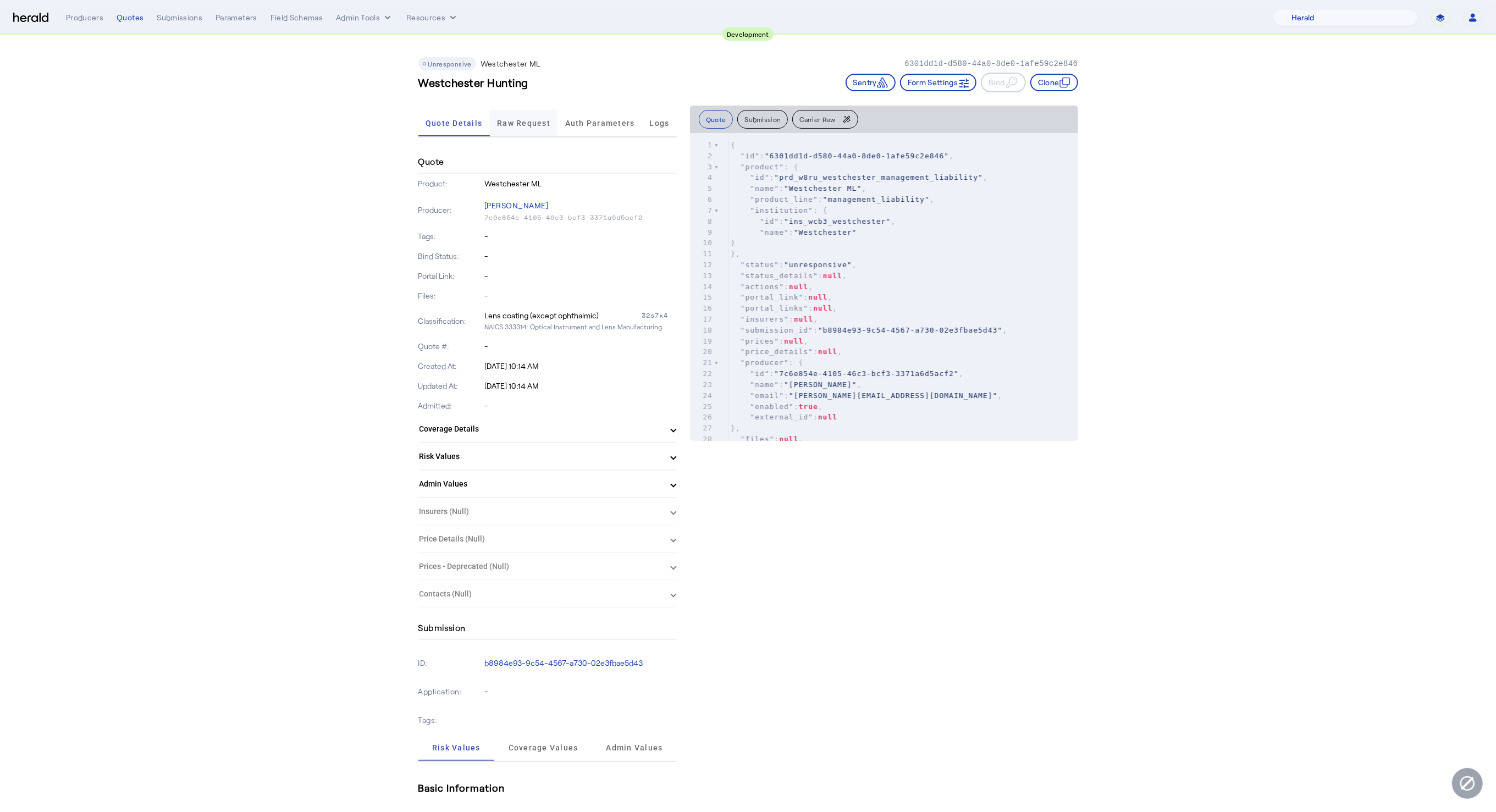
click at [528, 110] on div "Quote Details Raw Request Auth Parameters Logs" at bounding box center [547, 124] width 259 height 37
click at [526, 116] on span "Raw Request" at bounding box center [524, 123] width 53 height 27
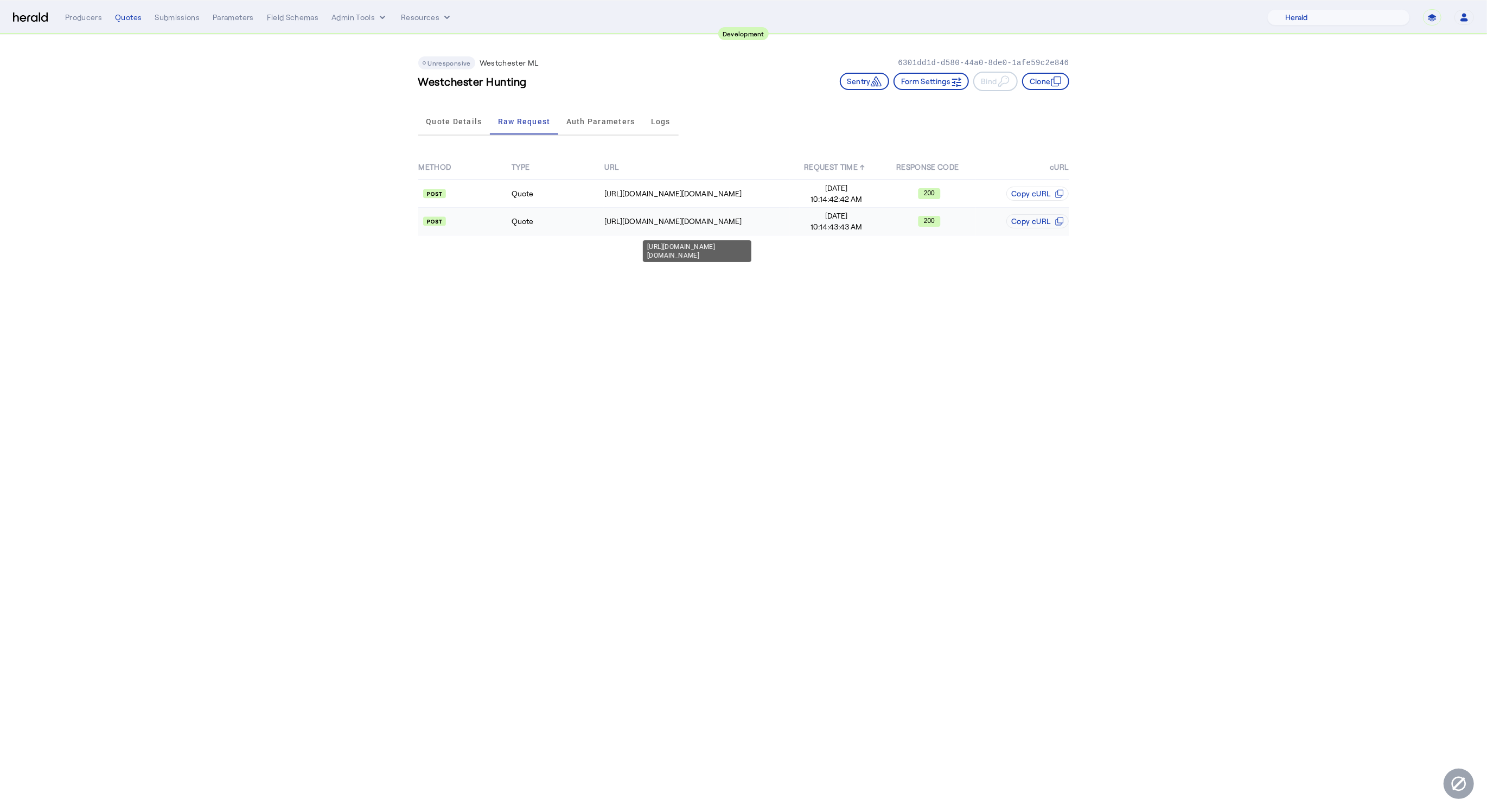
click at [692, 217] on div "[URL][DOMAIN_NAME][DOMAIN_NAME]" at bounding box center [697, 221] width 185 height 11
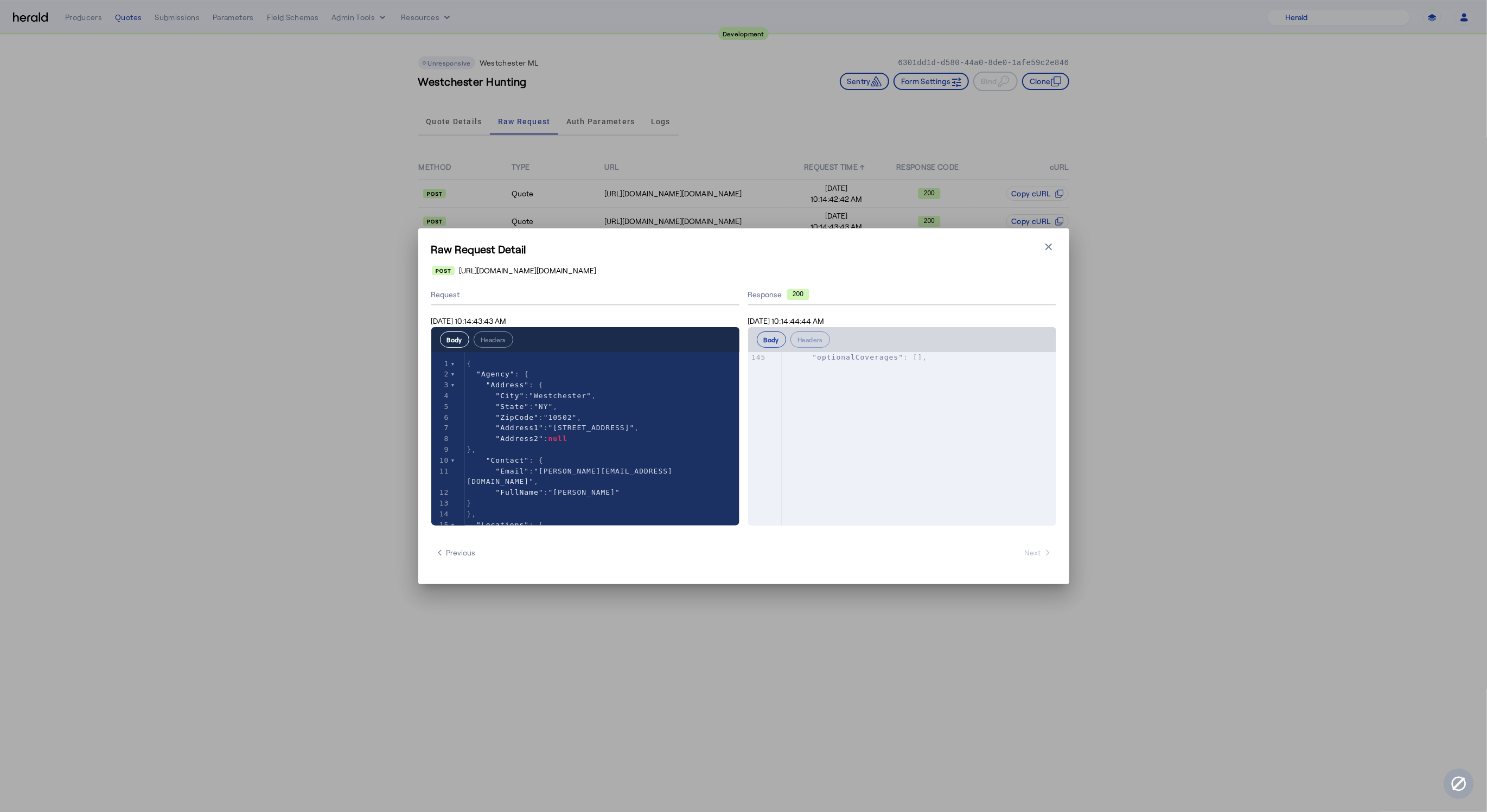
scroll to position [1622, 0]
click at [1047, 239] on button "Close modal" at bounding box center [1049, 247] width 16 height 16
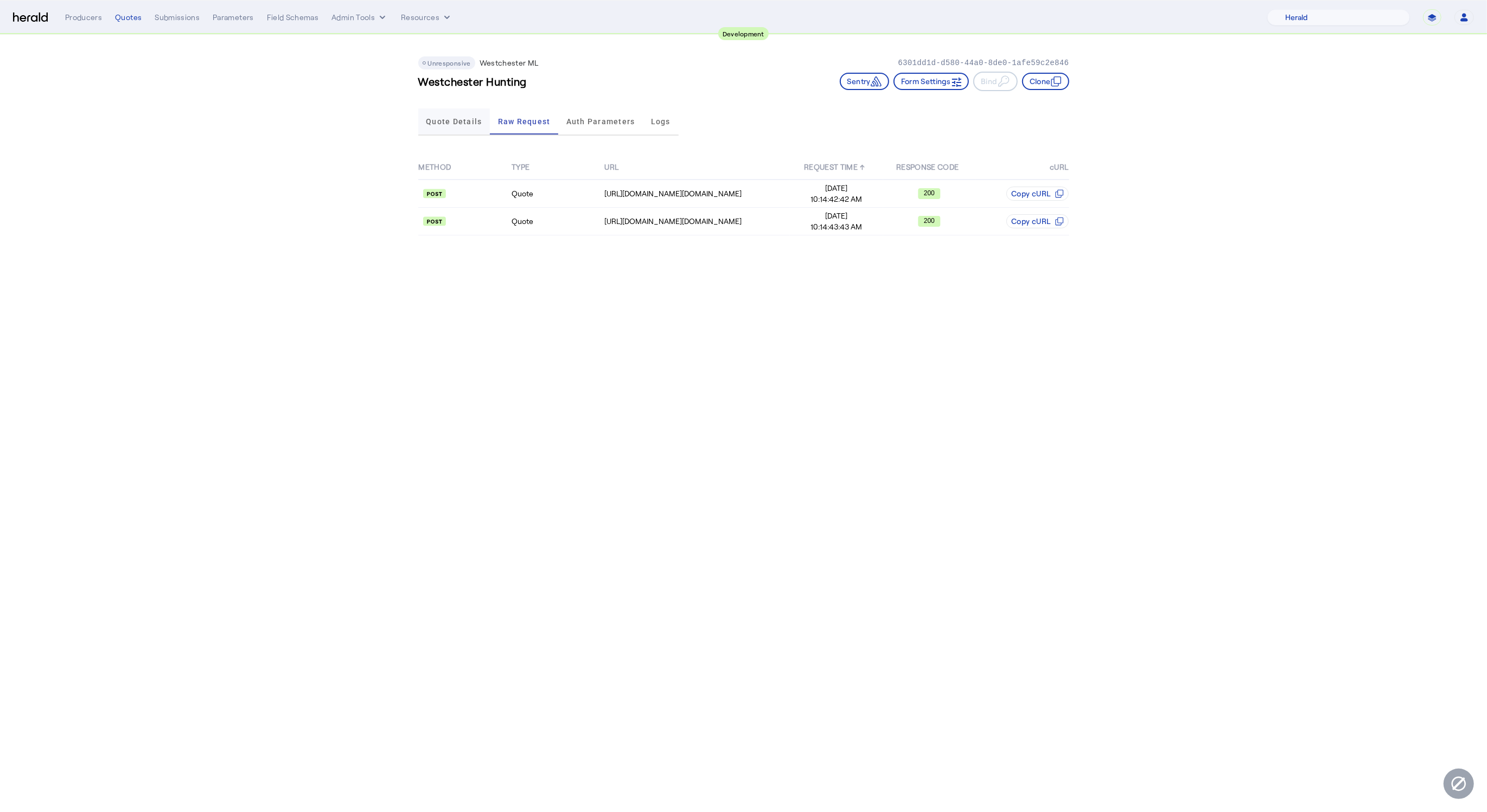
click at [474, 127] on span "Quote Details" at bounding box center [454, 121] width 56 height 26
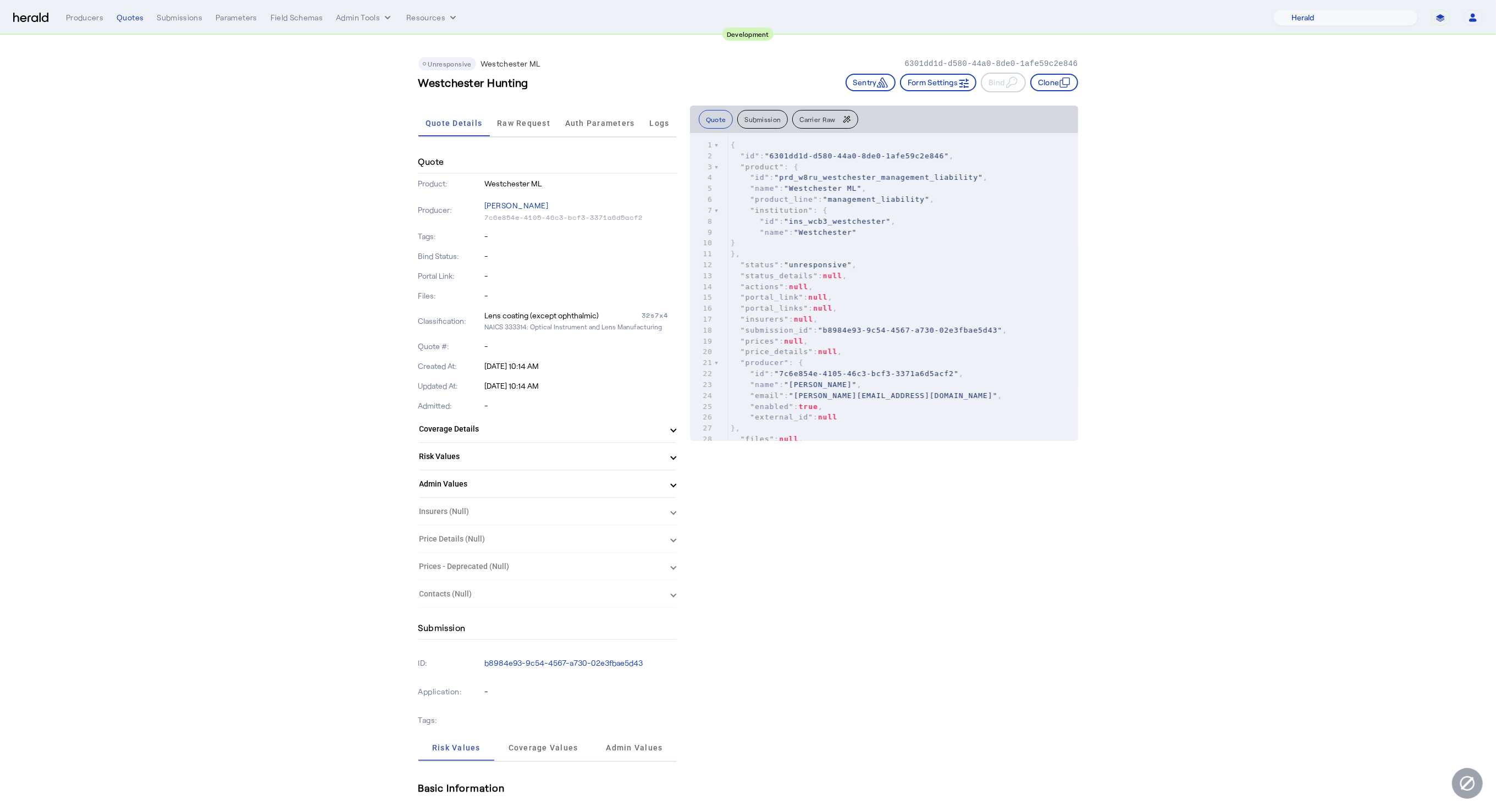
click at [560, 315] on div "Lens coating (except ophthalmic)" at bounding box center [541, 315] width 115 height 11
click at [539, 128] on span "Raw Request" at bounding box center [524, 123] width 53 height 27
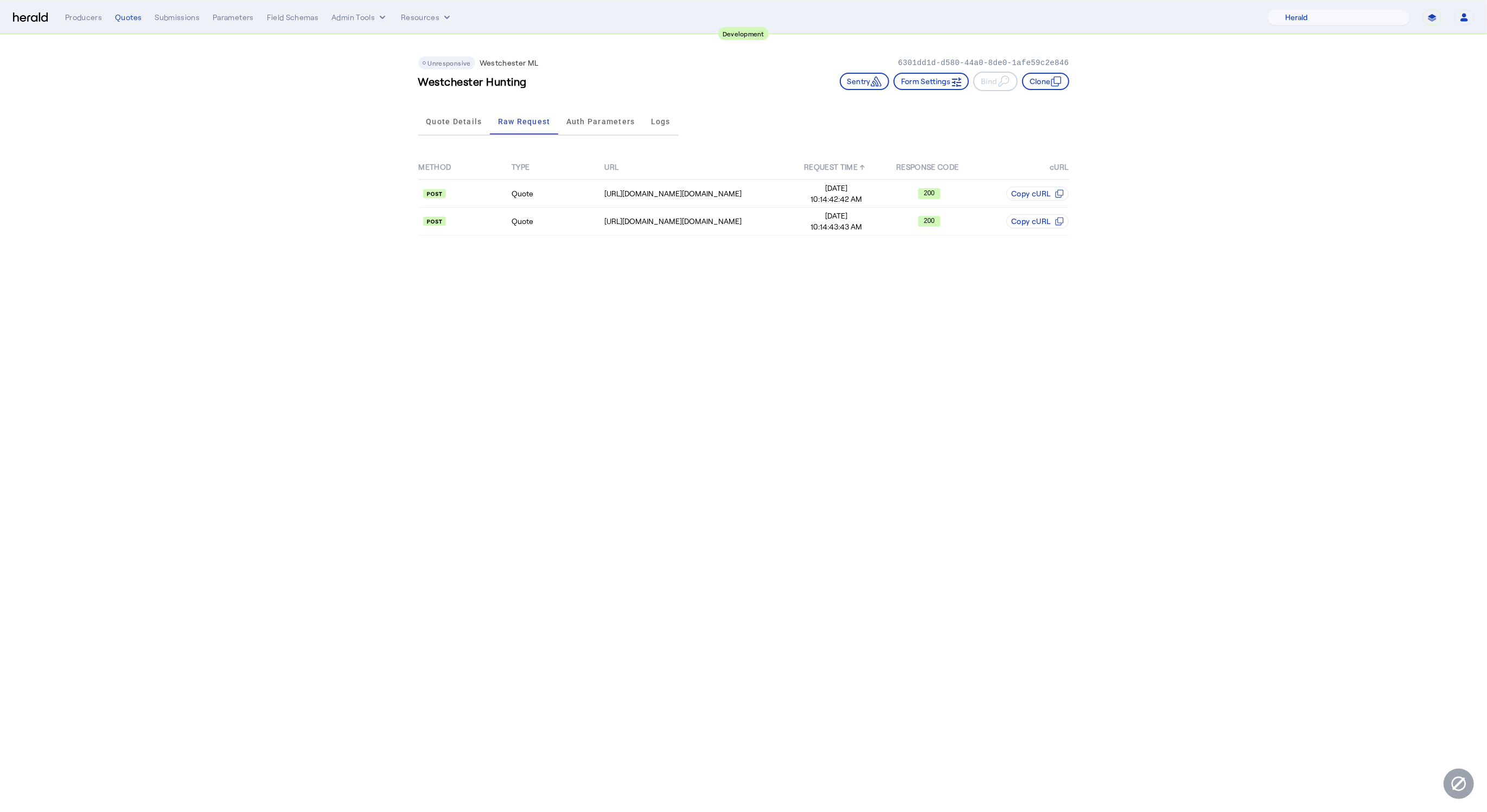
click at [679, 235] on div "METHOD TYPE URL REQUEST TIME ↑ RESPONSE CODE cURL Quote https://uat.studiogatew…" at bounding box center [744, 195] width 651 height 111
click at [602, 212] on td "Quote" at bounding box center [557, 221] width 93 height 28
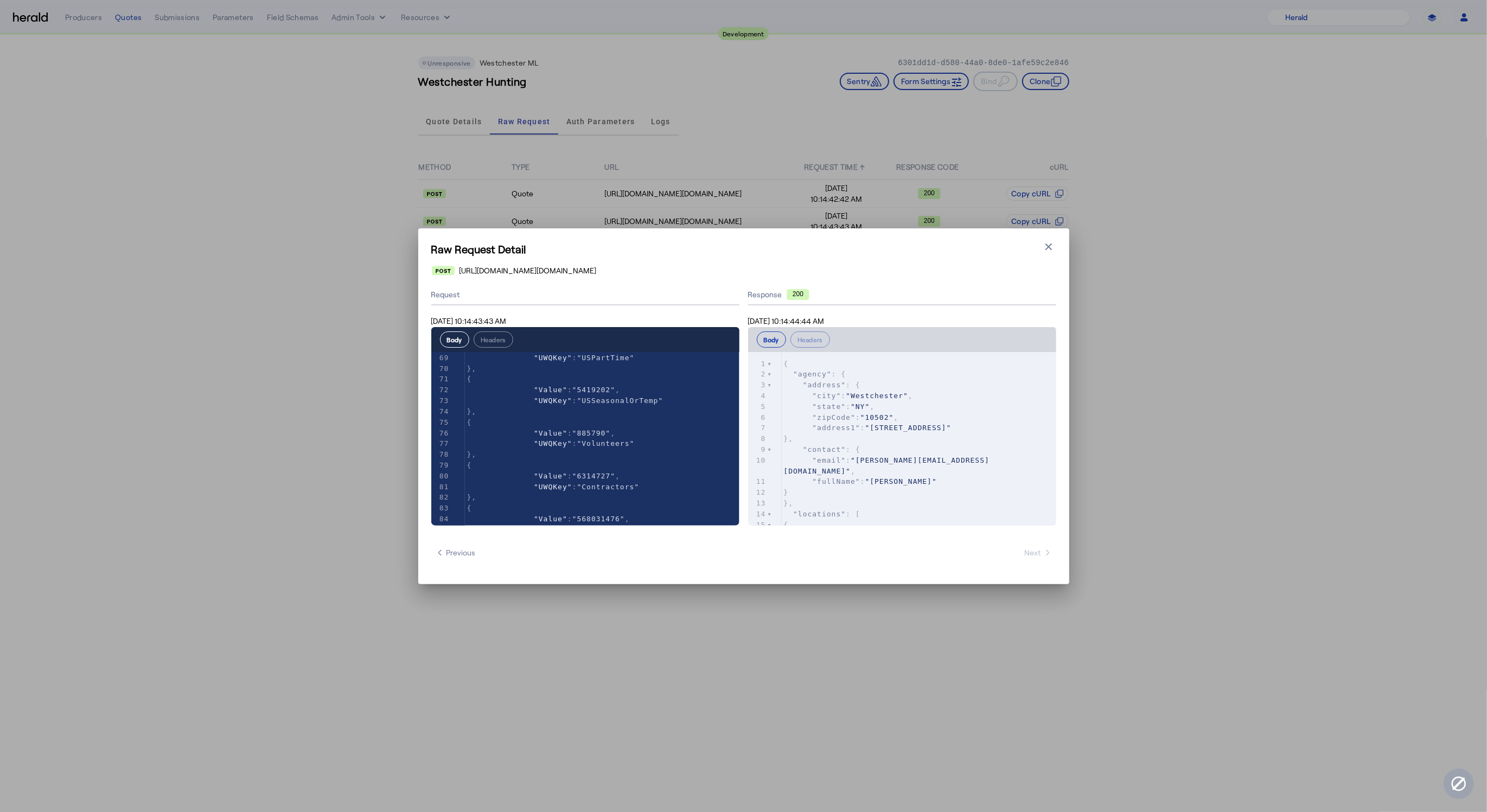
scroll to position [0, 0]
click at [1047, 249] on icon "button" at bounding box center [1048, 246] width 11 height 11
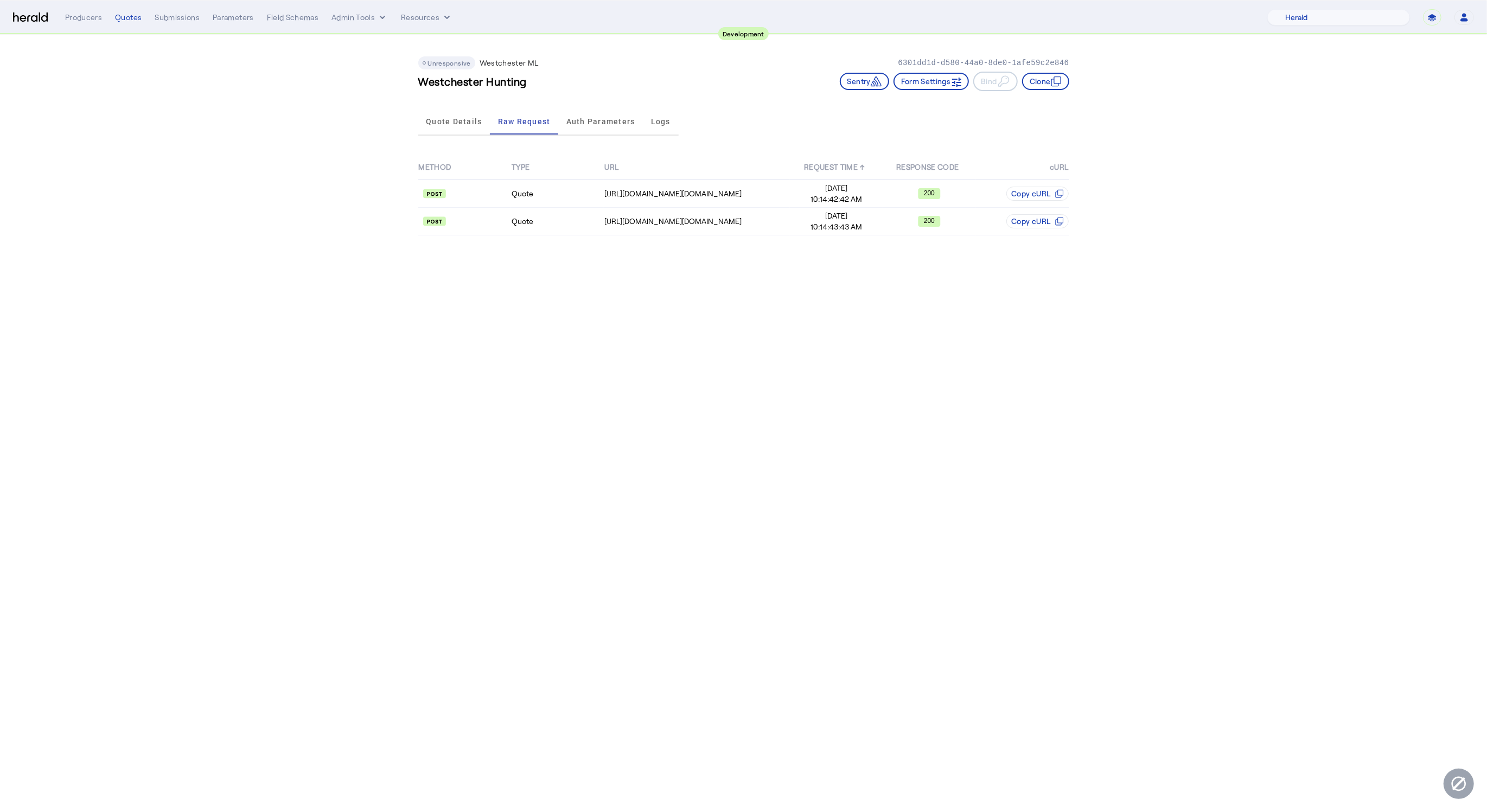
click at [279, 158] on app-quote-details "Unresponsive Westchester ML 6301dd1d-d580-44a0-8de0-1afe59c2e846 Westchester Hu…" at bounding box center [744, 142] width 1487 height 216
click at [443, 126] on span "Quote Details" at bounding box center [454, 121] width 56 height 26
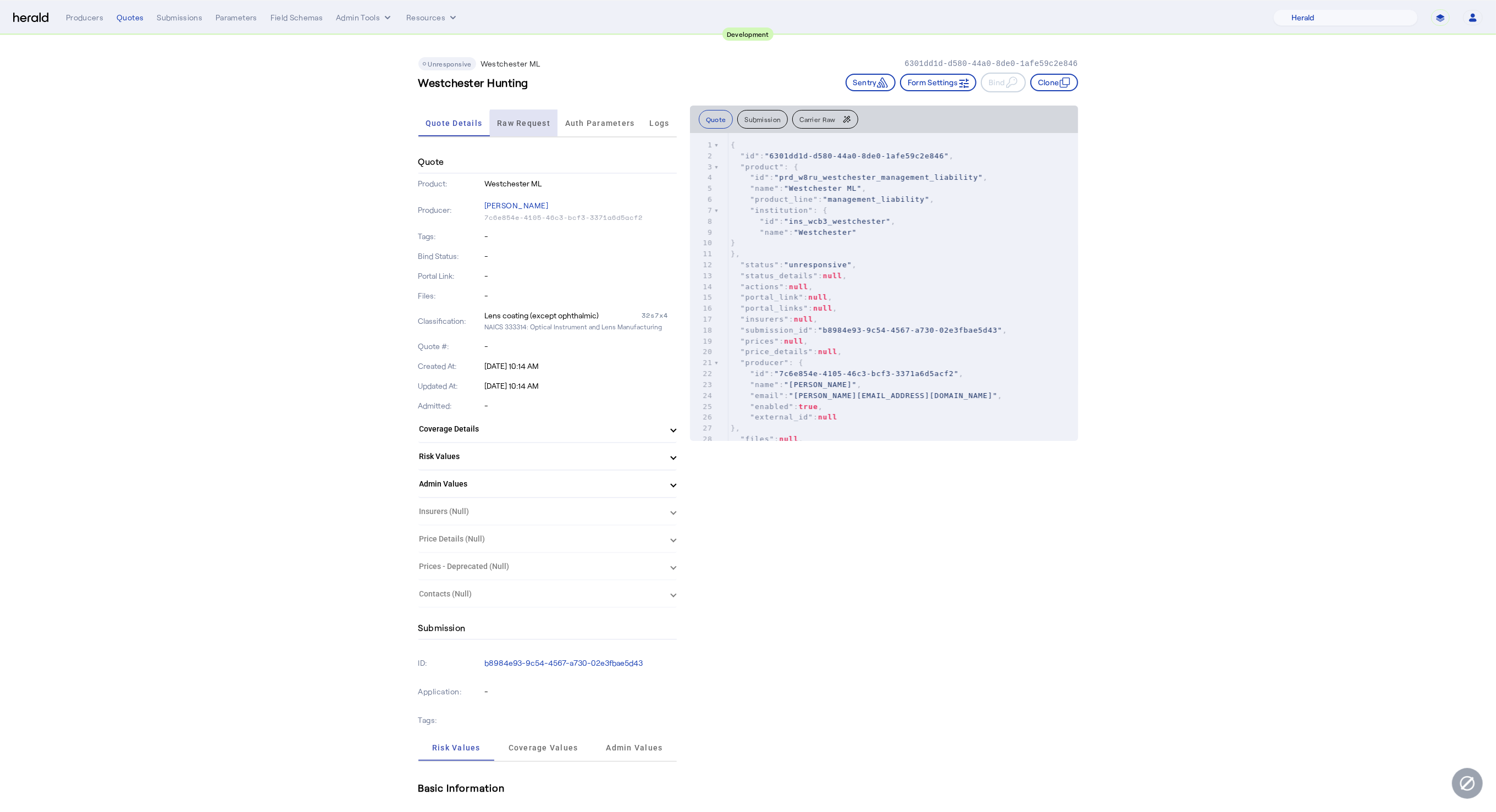
click at [540, 125] on span "Raw Request" at bounding box center [524, 122] width 53 height 7
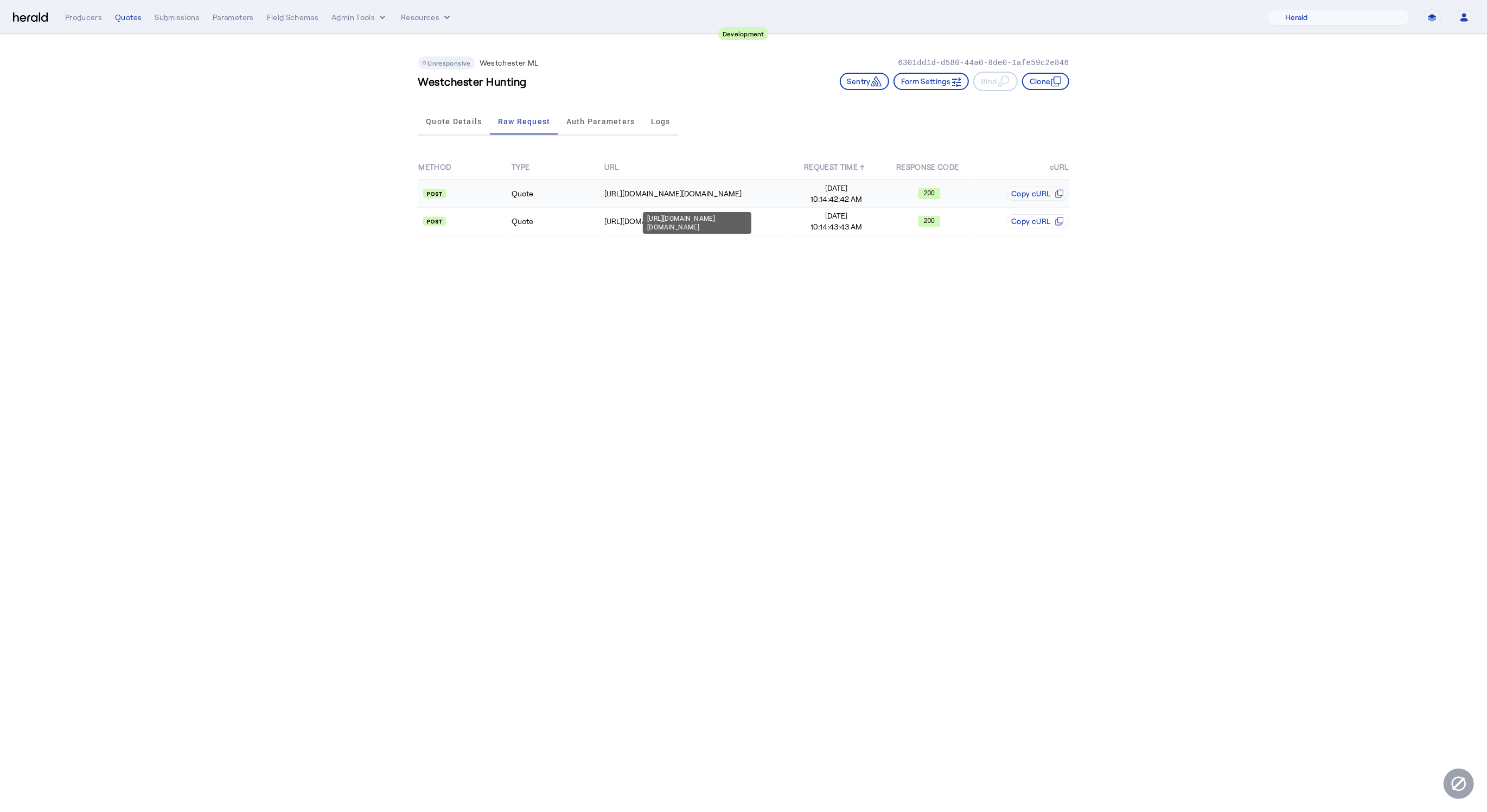
click at [686, 198] on td "https://uat.studiogateway.chubb.com/enterprise.operations.authorization" at bounding box center [697, 194] width 186 height 28
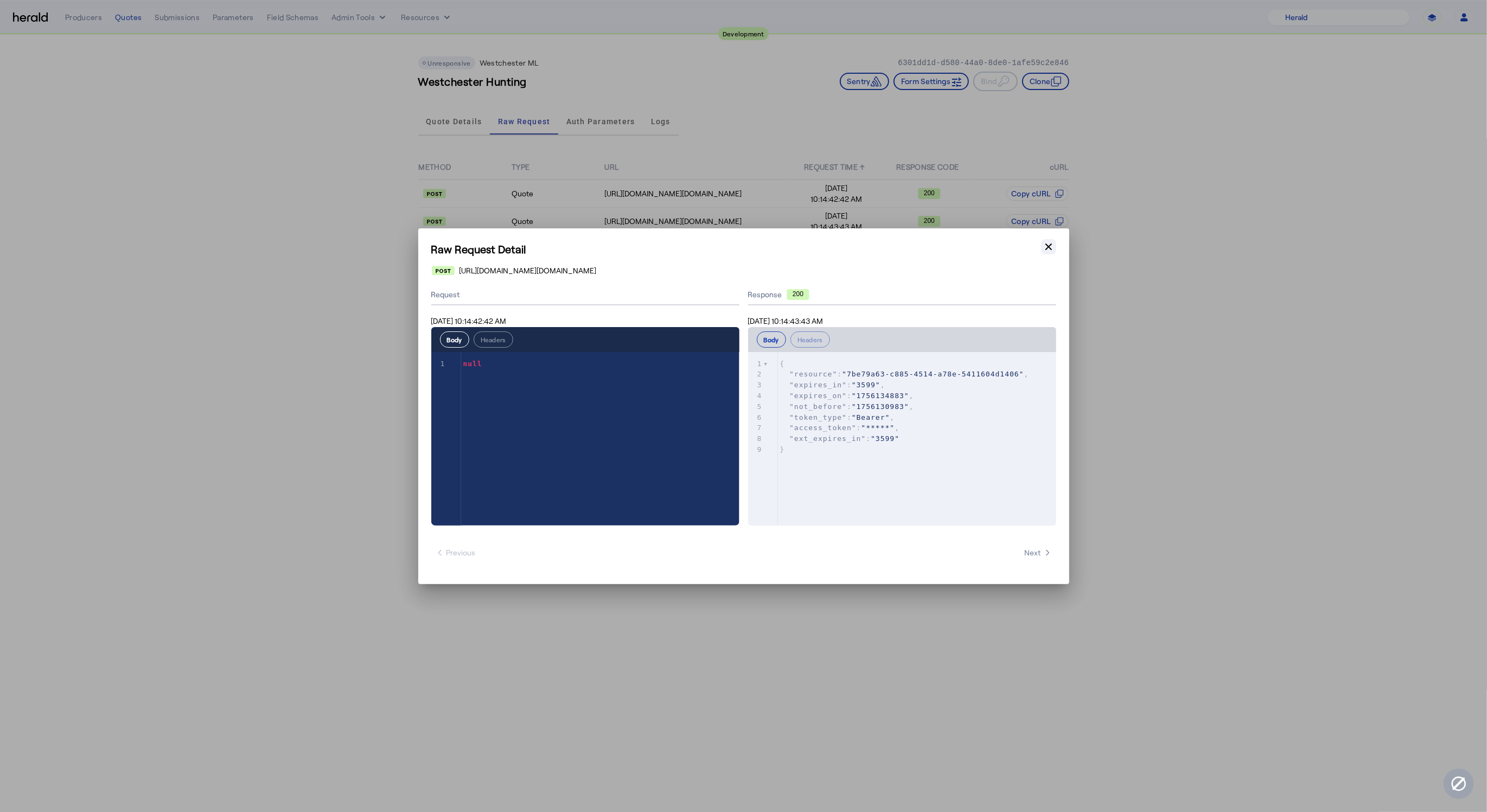
click at [1051, 249] on icon "button" at bounding box center [1048, 246] width 11 height 11
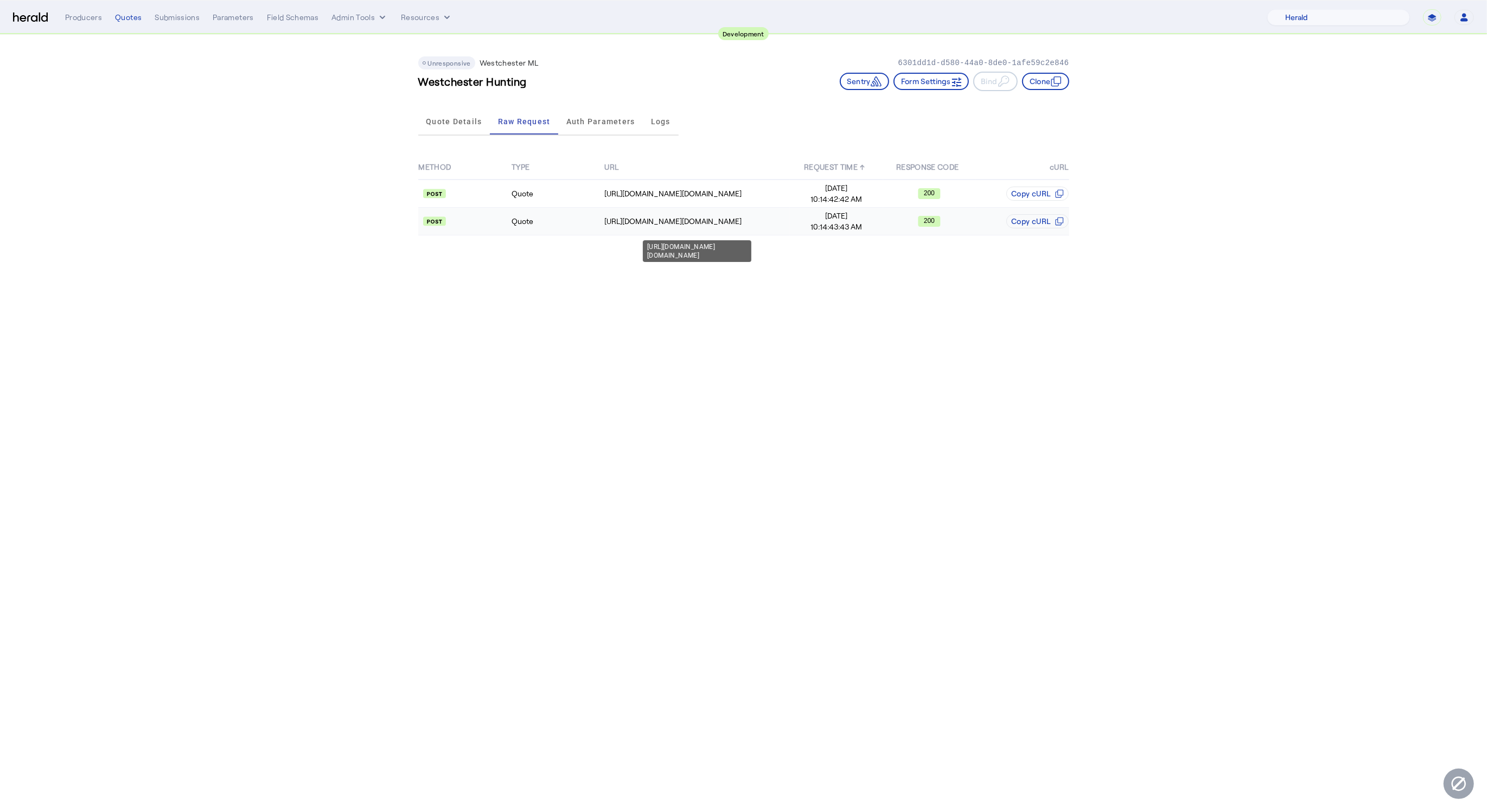
click at [675, 222] on div "https://uat.studiogateway.chubb.com/westchester.sales.digital/quote" at bounding box center [697, 221] width 185 height 11
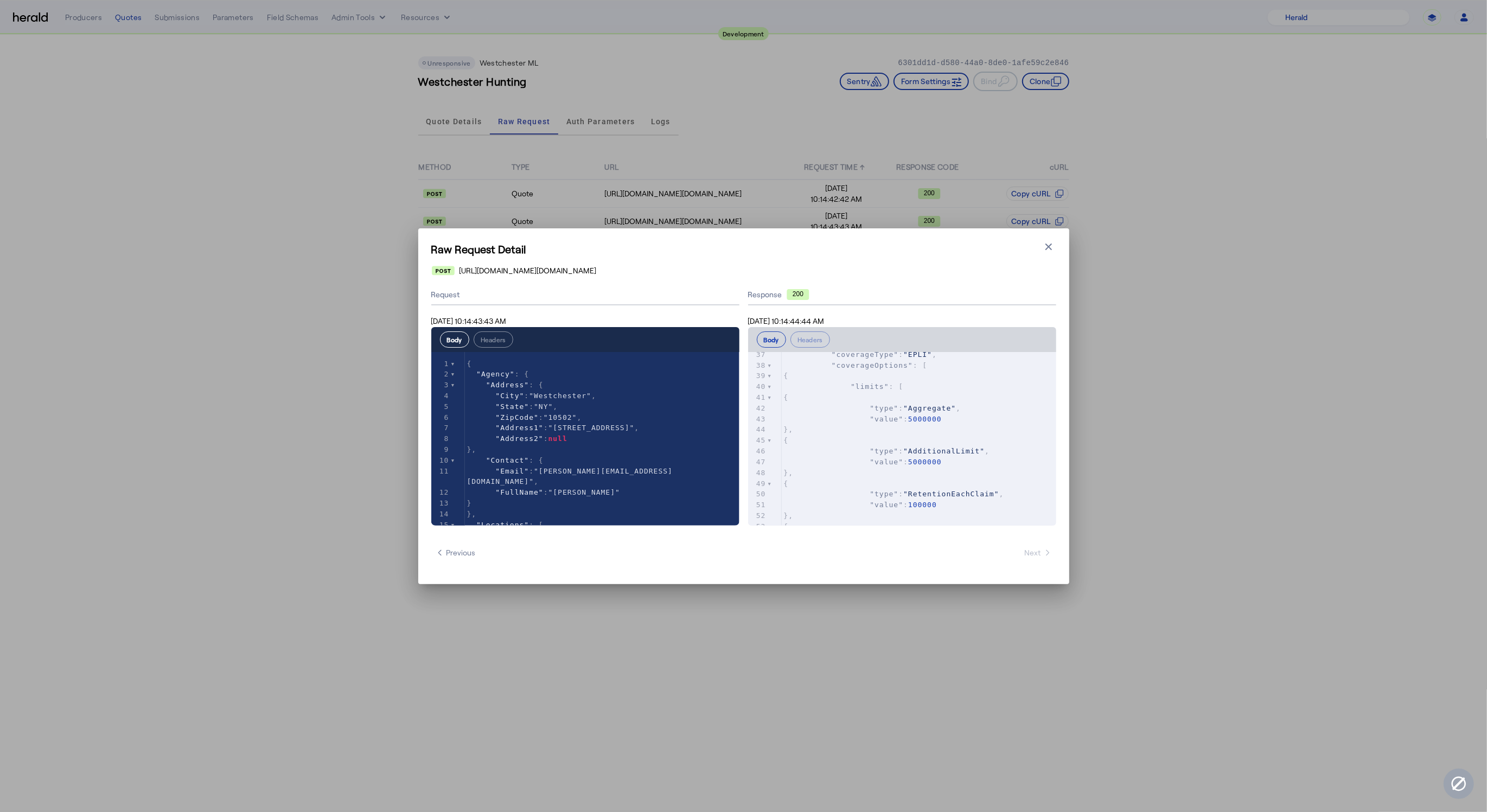
scroll to position [358, 0]
click at [966, 461] on pre ""uwqKey" : "USFullTime"" at bounding box center [919, 455] width 275 height 11
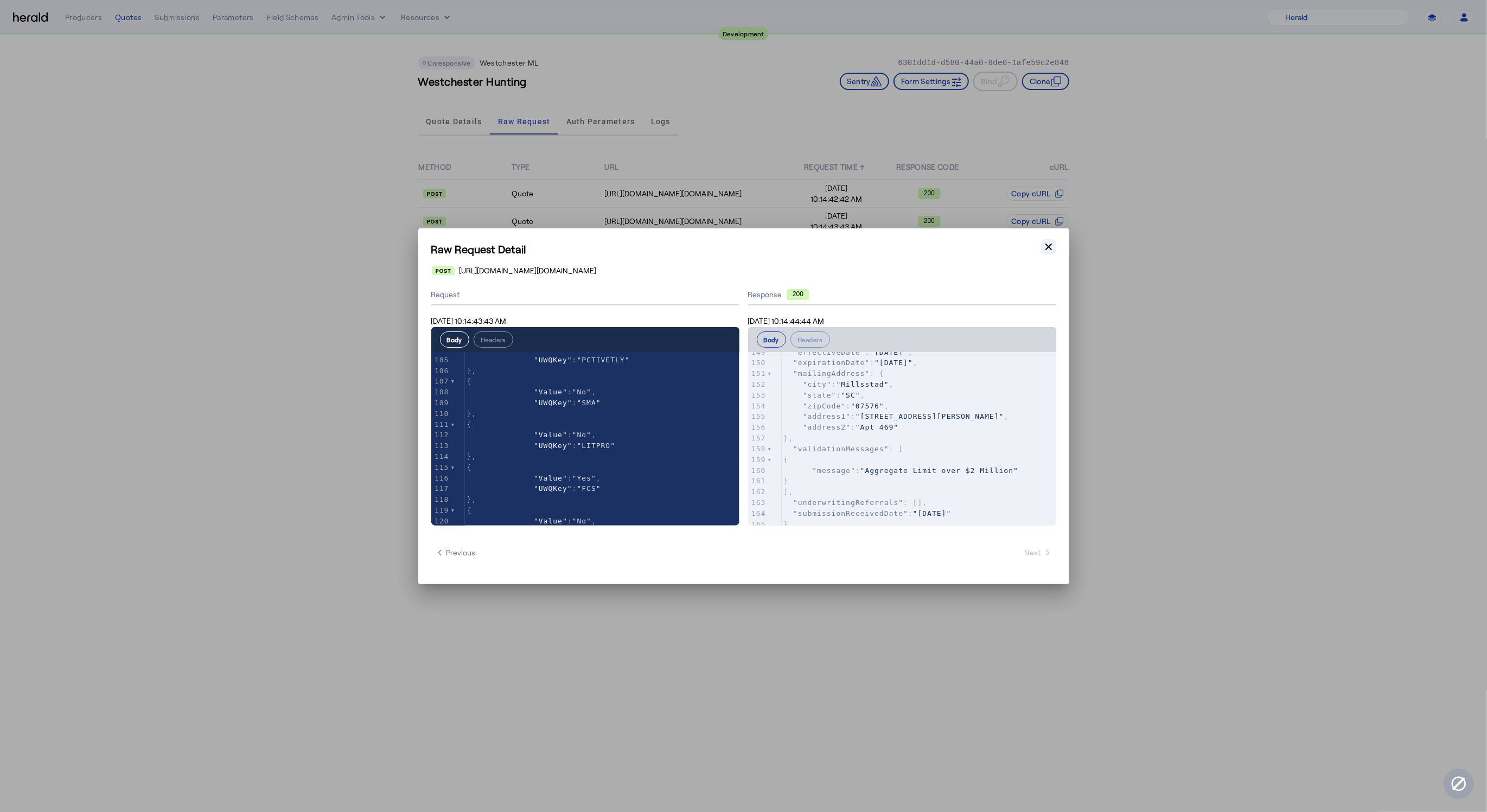
click at [1046, 246] on icon "button" at bounding box center [1048, 246] width 11 height 11
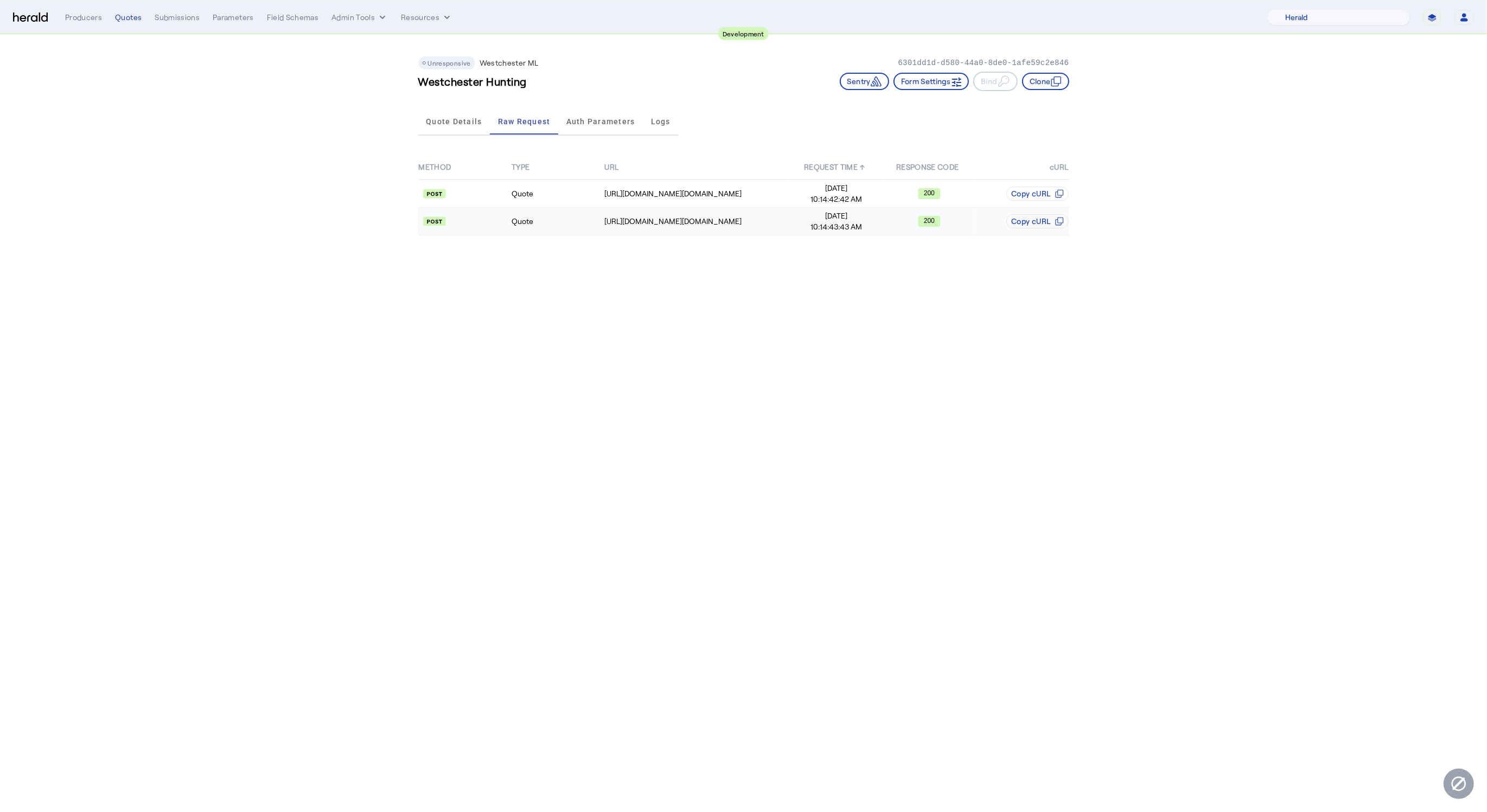
click at [846, 213] on span "Aug 25, 2025" at bounding box center [836, 216] width 92 height 11
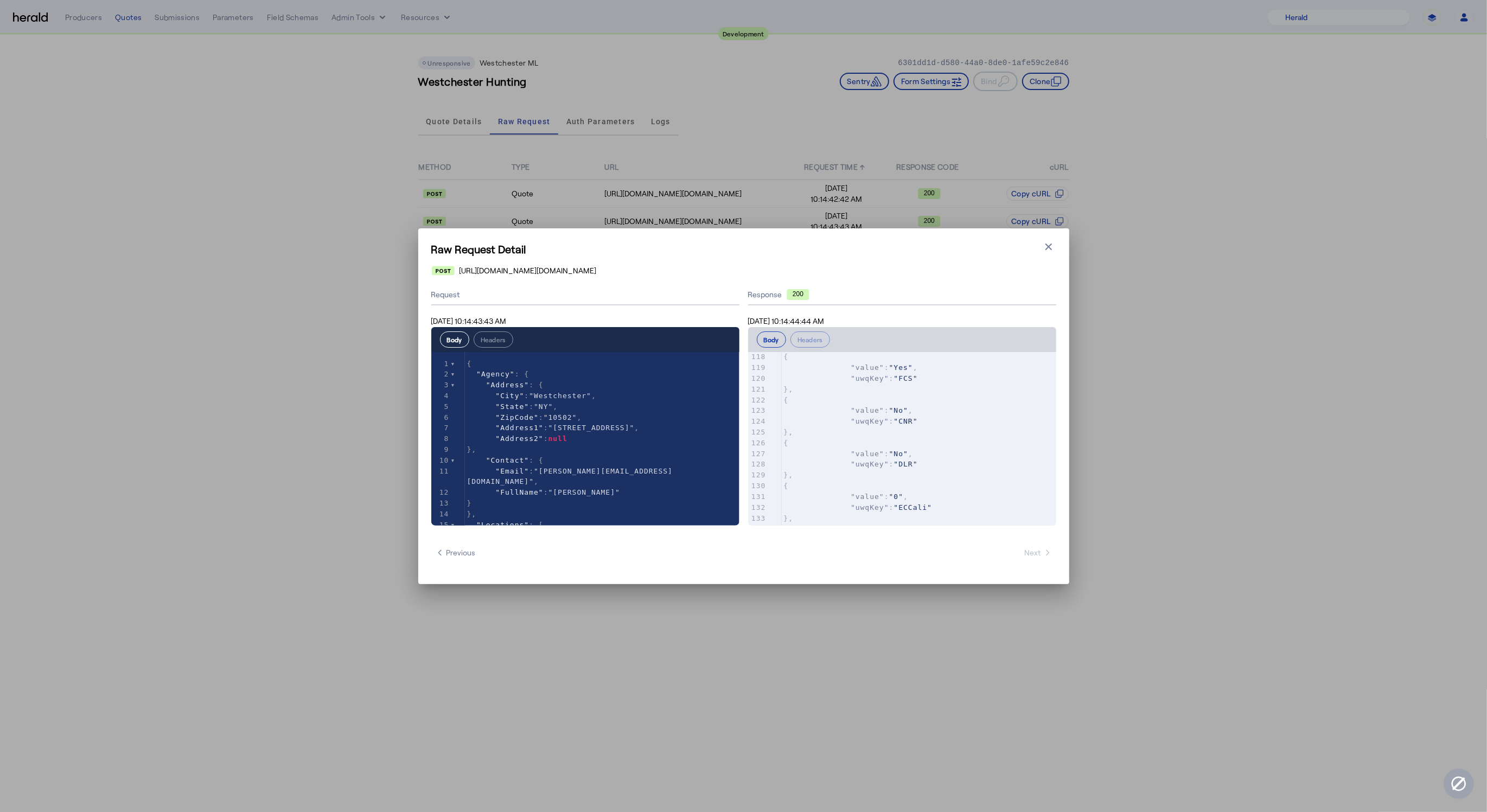
scroll to position [1622, 0]
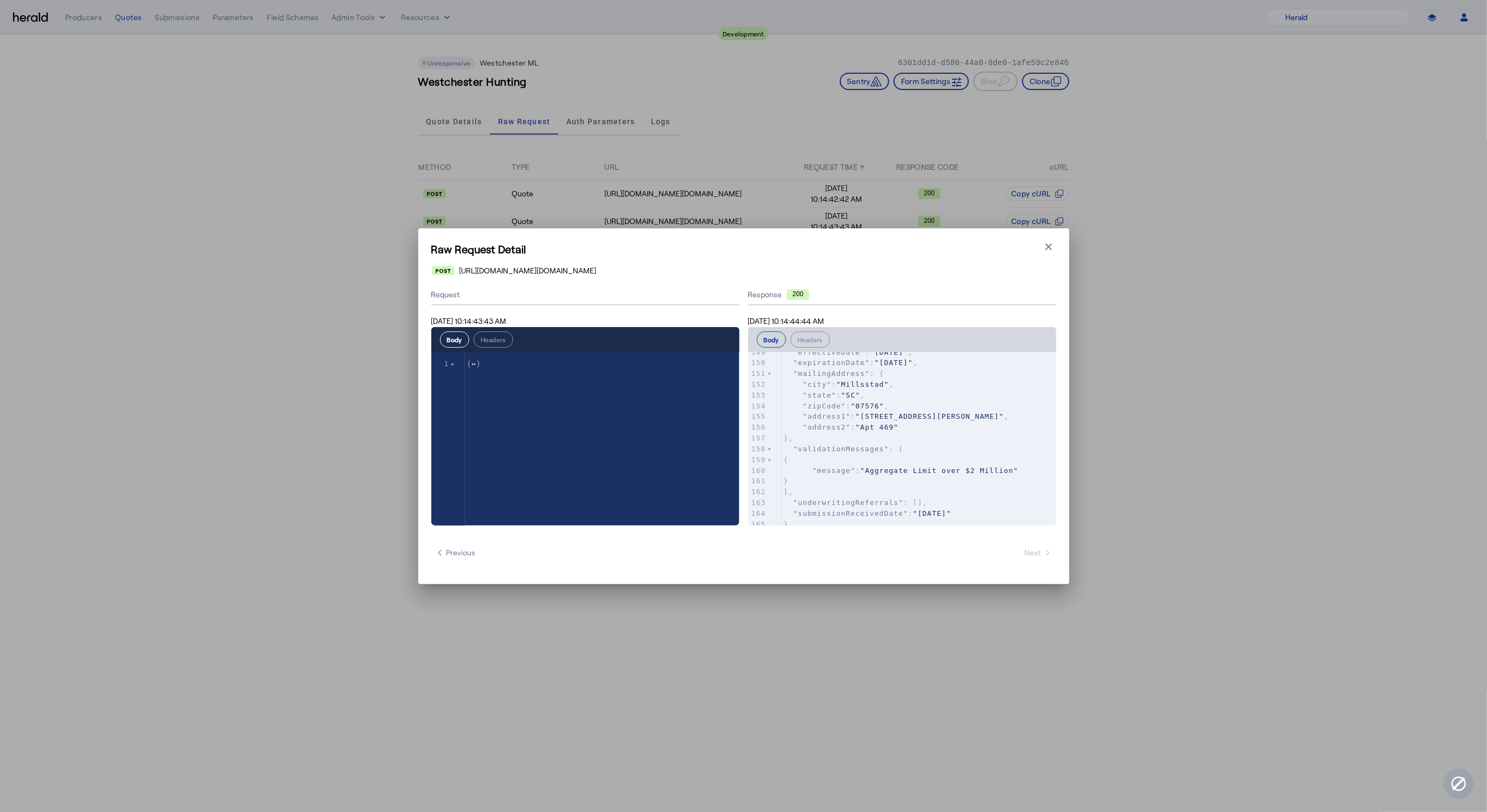
type textarea "**********"
drag, startPoint x: 478, startPoint y: 364, endPoint x: 471, endPoint y: 364, distance: 7.0
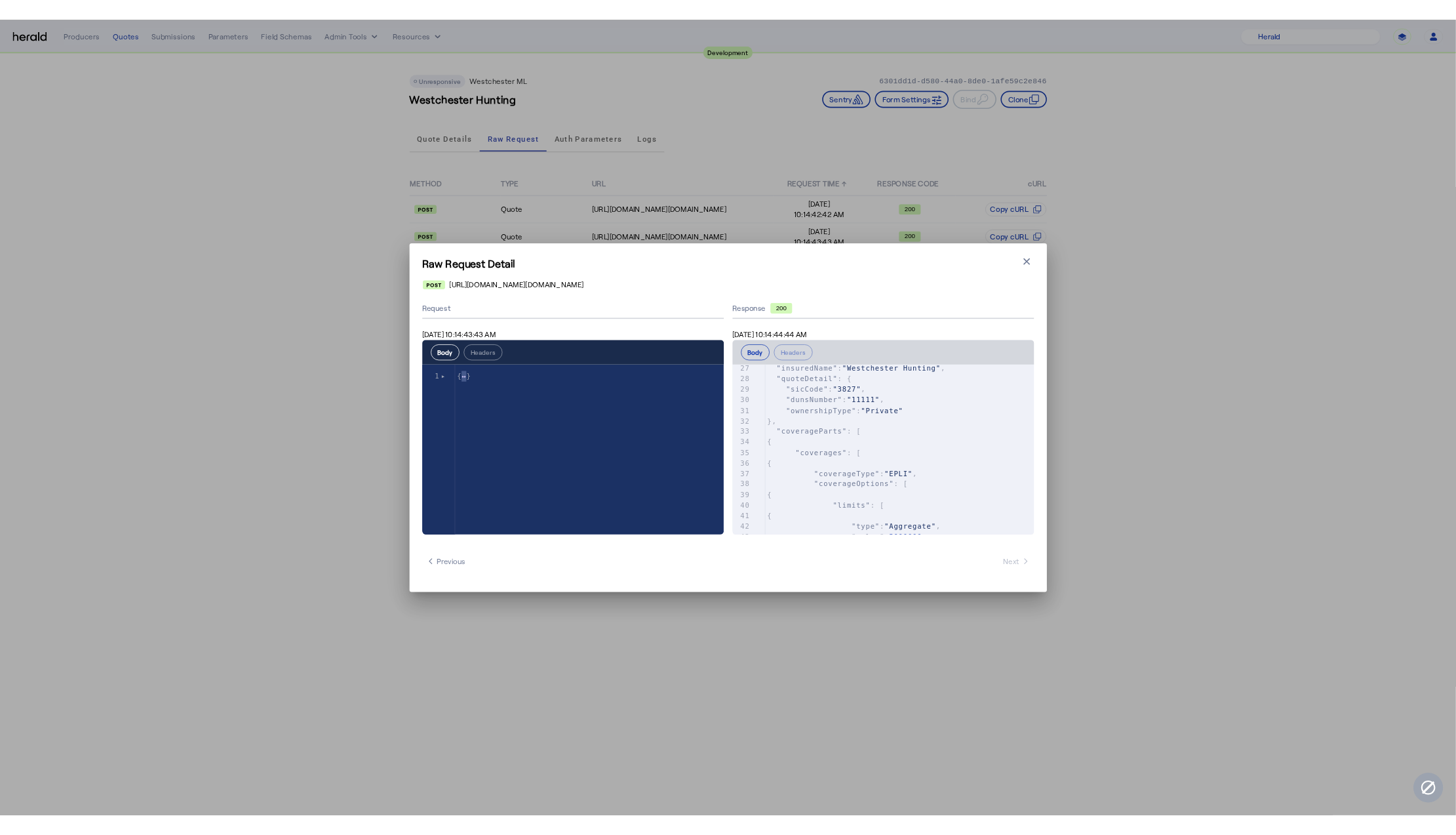
scroll to position [0, 0]
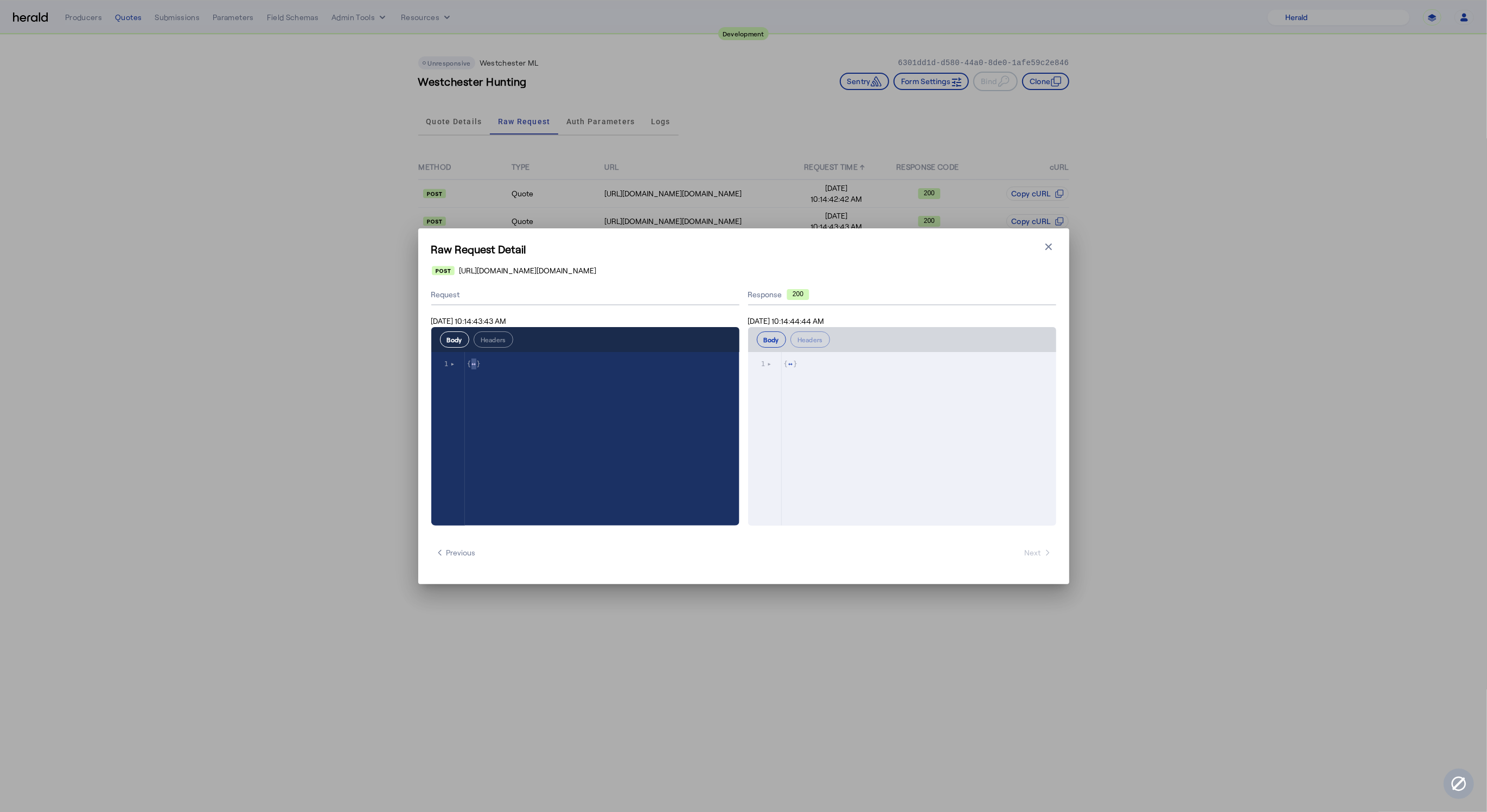
type textarea "**********"
drag, startPoint x: 794, startPoint y: 362, endPoint x: 788, endPoint y: 362, distance: 6.0
click at [788, 362] on span "{ ↔ }" at bounding box center [791, 363] width 15 height 8
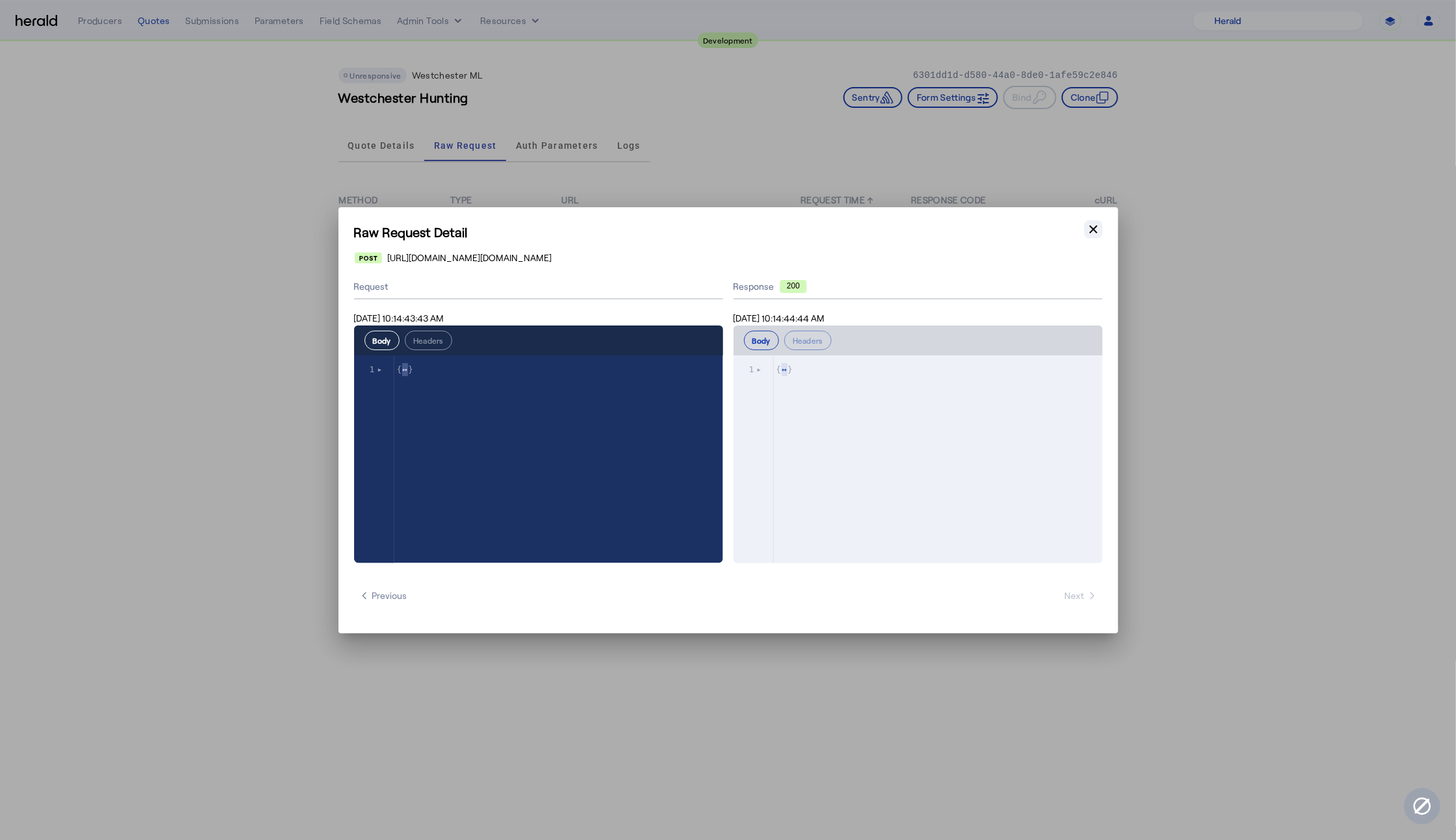
click at [1094, 230] on icon "button" at bounding box center [1093, 229] width 8 height 8
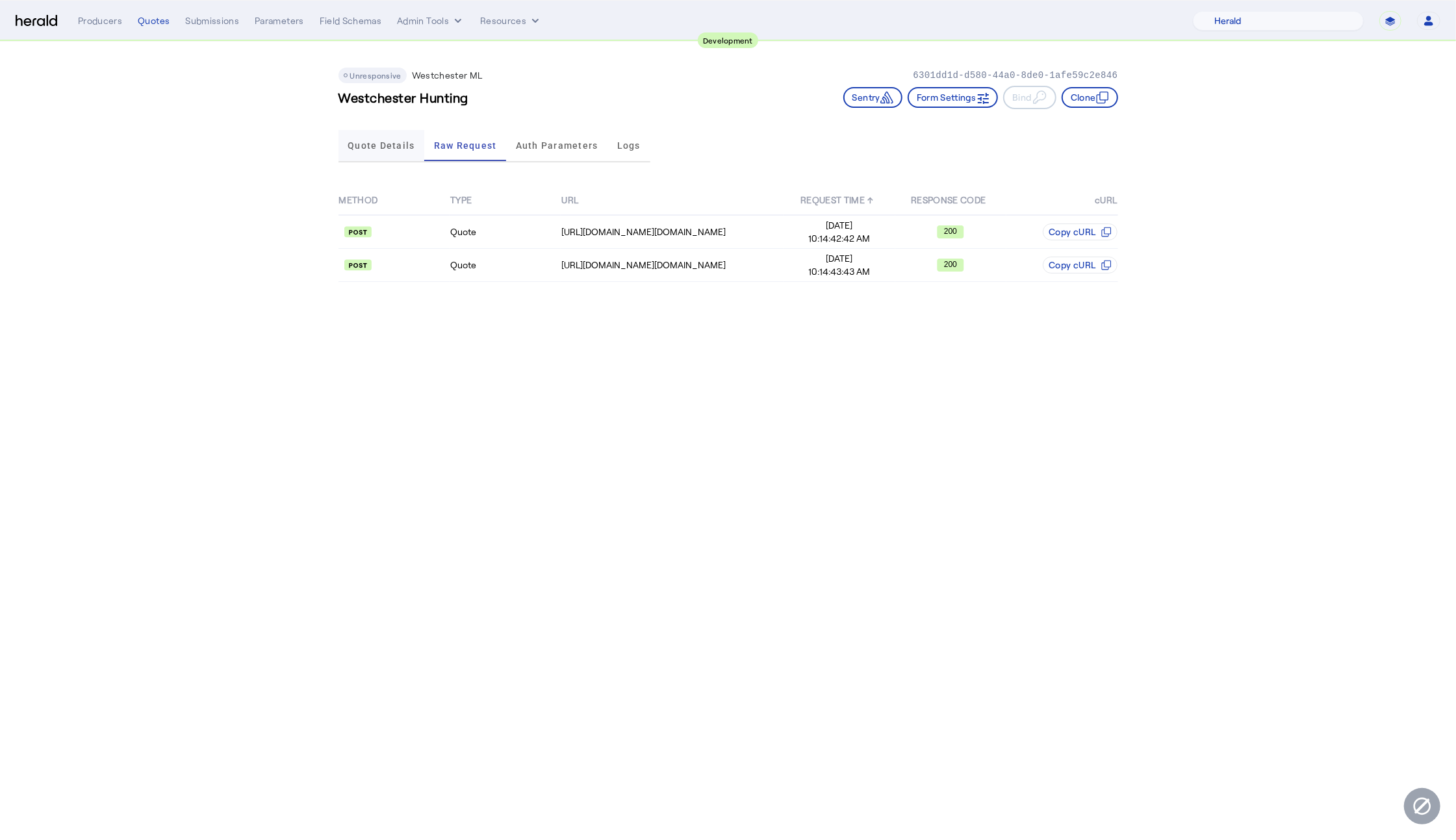
click at [396, 136] on span "Quote Details" at bounding box center [381, 145] width 67 height 31
